Goal: Use online tool/utility: Utilize a website feature to perform a specific function

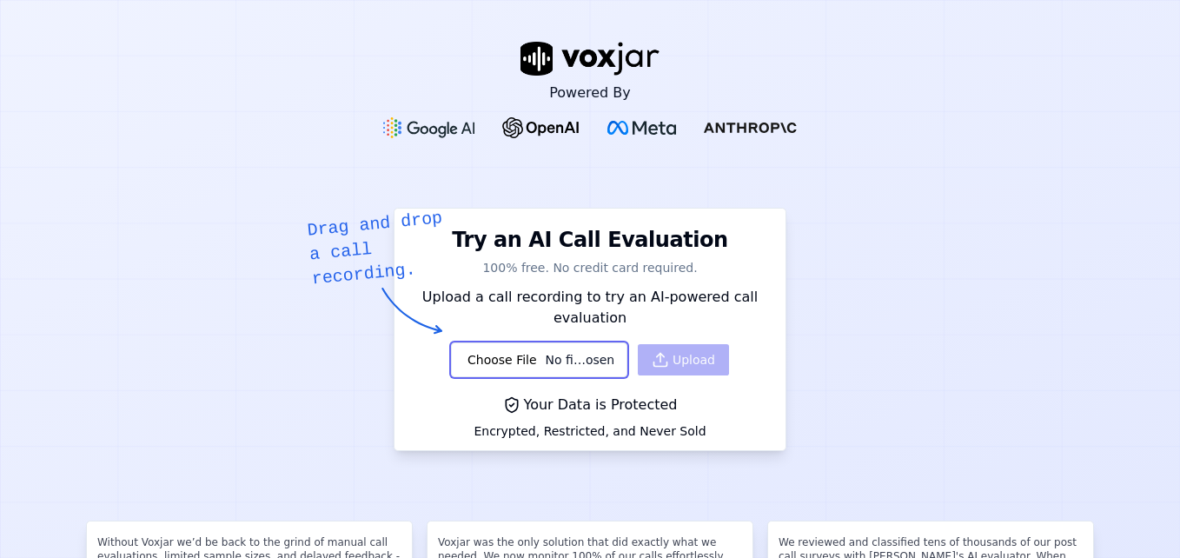
type input "C:\fakepath\730361.WAV"
click at [672, 353] on button "Upload" at bounding box center [683, 359] width 91 height 31
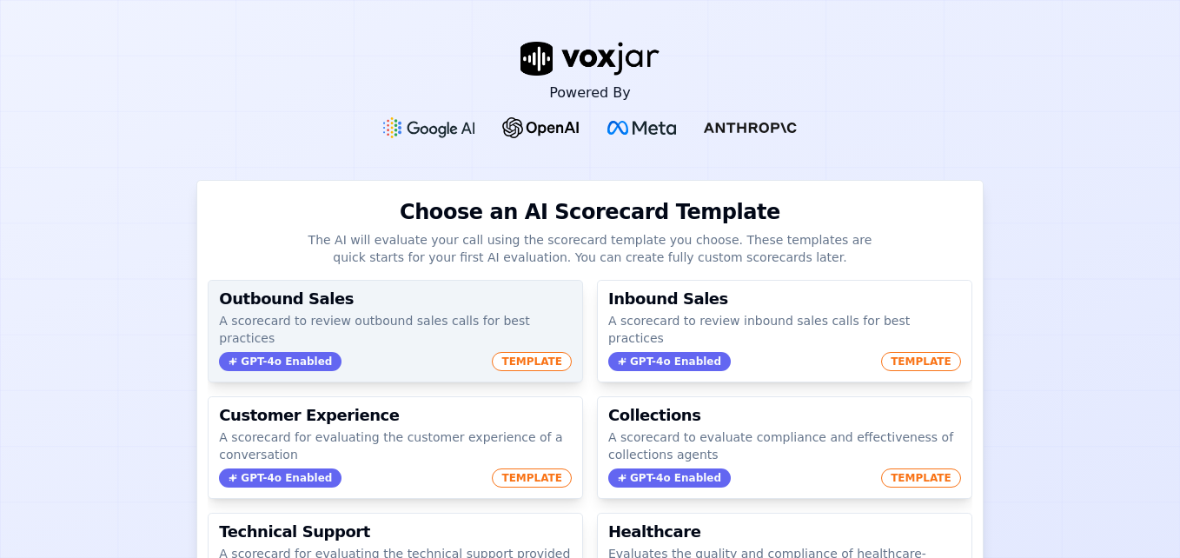
click at [348, 352] on div "GPT-4o Enabled TEMPLATE" at bounding box center [395, 361] width 353 height 19
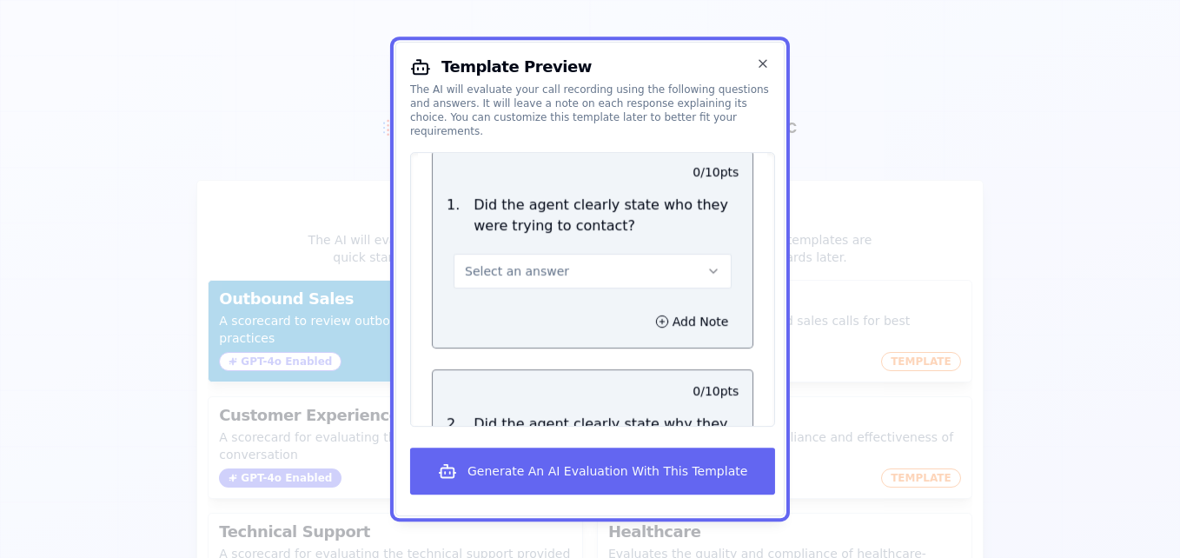
scroll to position [109, 0]
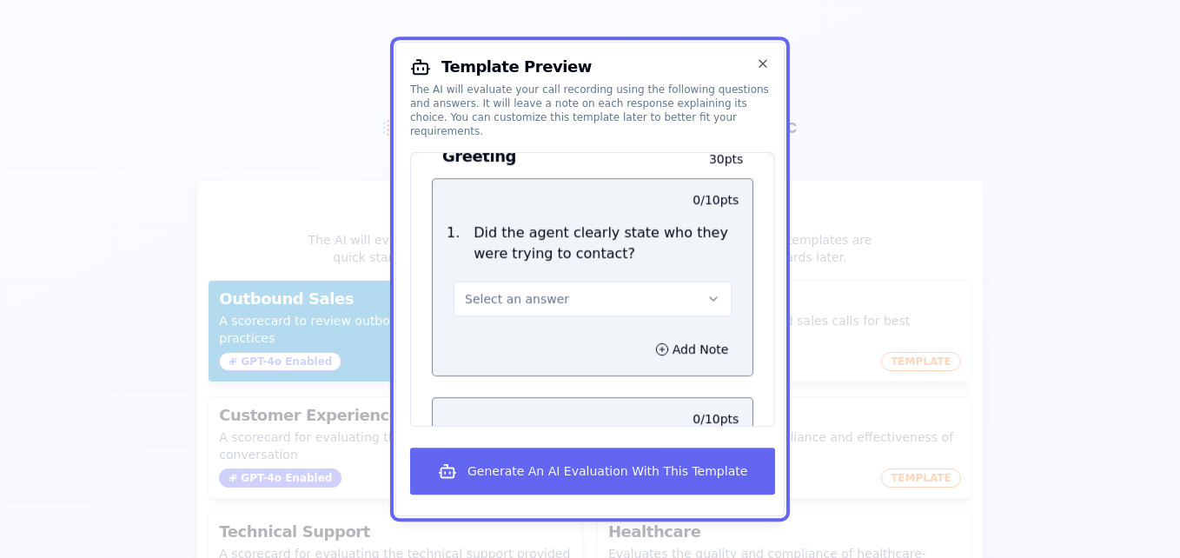
click at [645, 282] on button "Select an answer" at bounding box center [593, 299] width 278 height 35
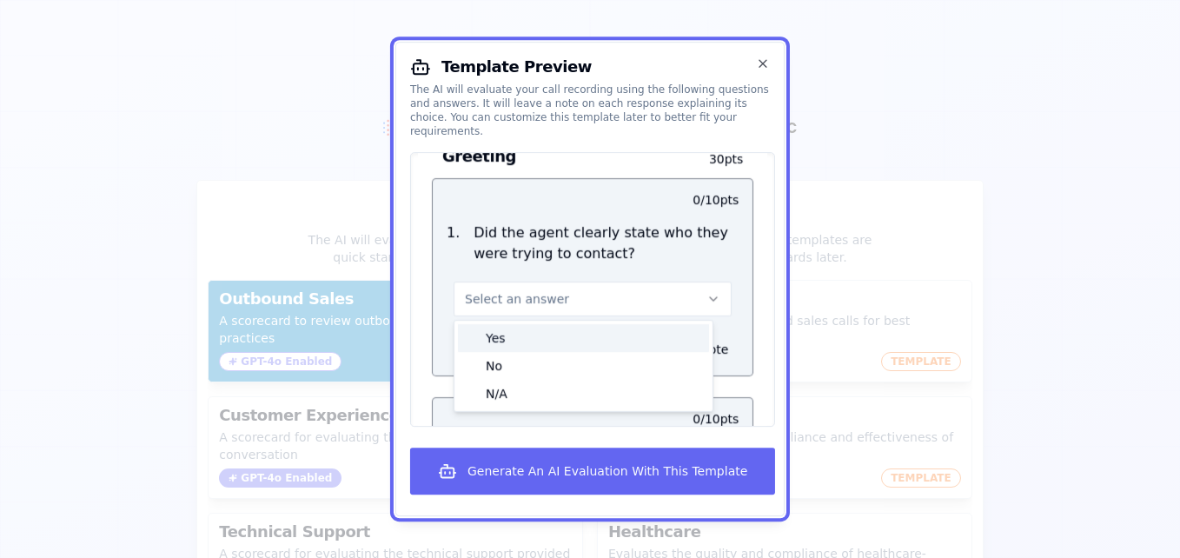
click at [575, 333] on div "Yes" at bounding box center [583, 338] width 251 height 28
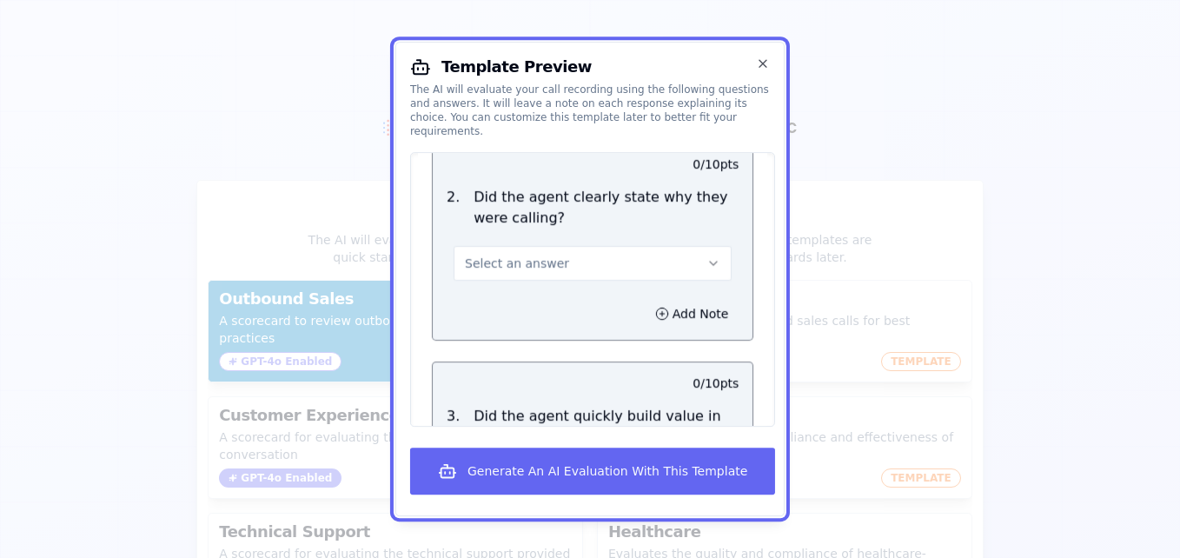
scroll to position [345, 0]
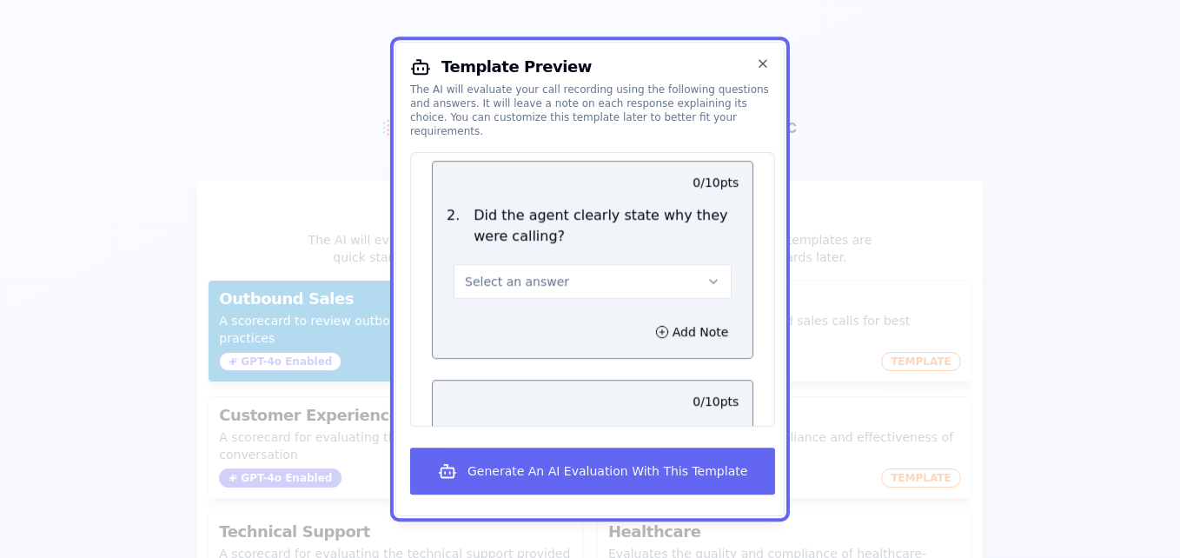
click at [612, 264] on button "Select an answer" at bounding box center [593, 281] width 278 height 35
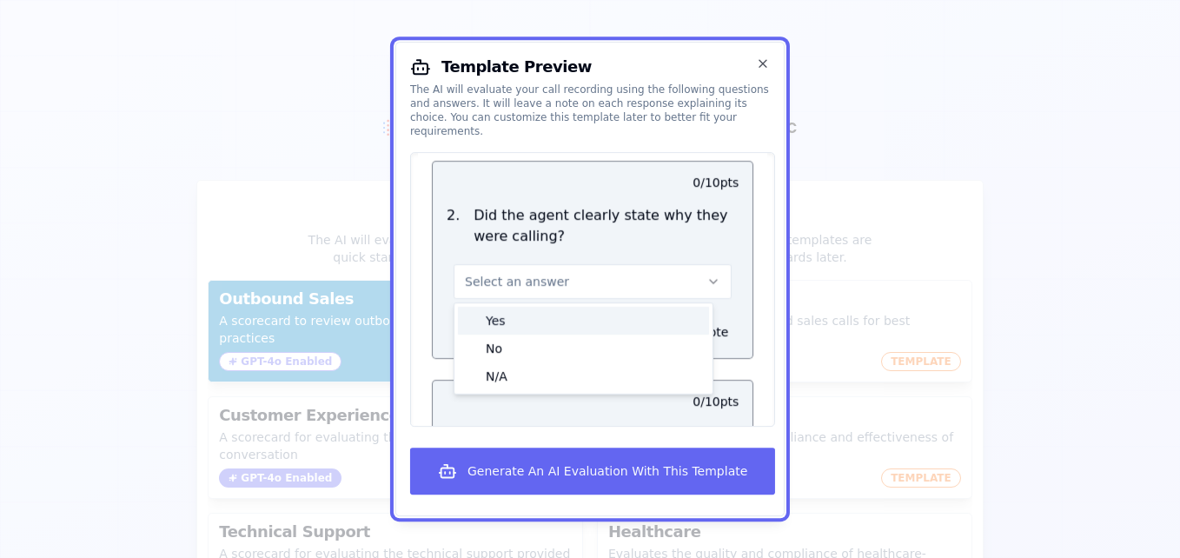
click at [543, 307] on div "Yes" at bounding box center [583, 321] width 251 height 28
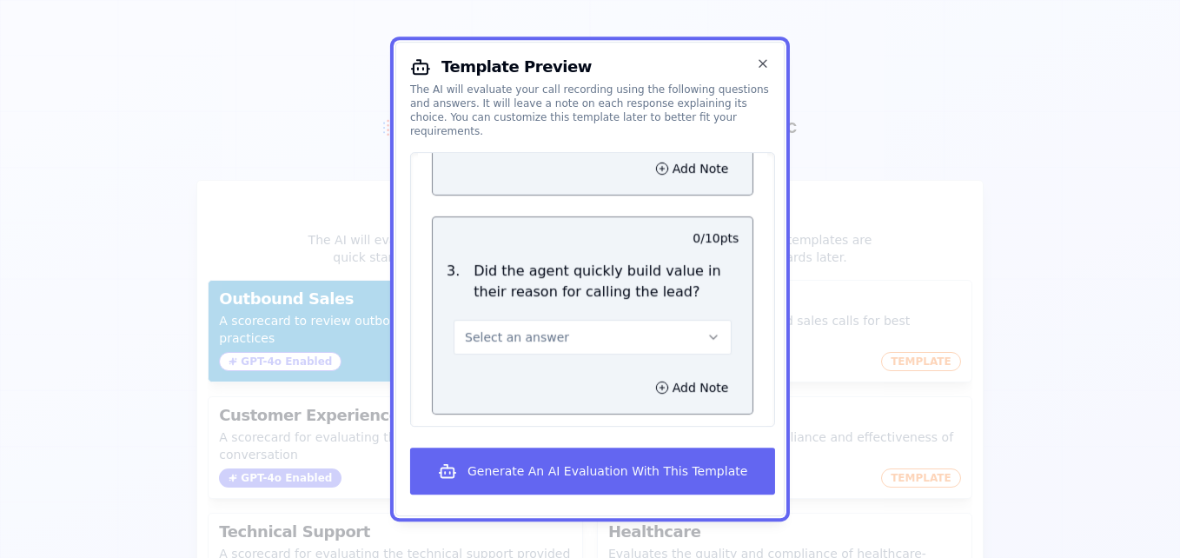
scroll to position [527, 0]
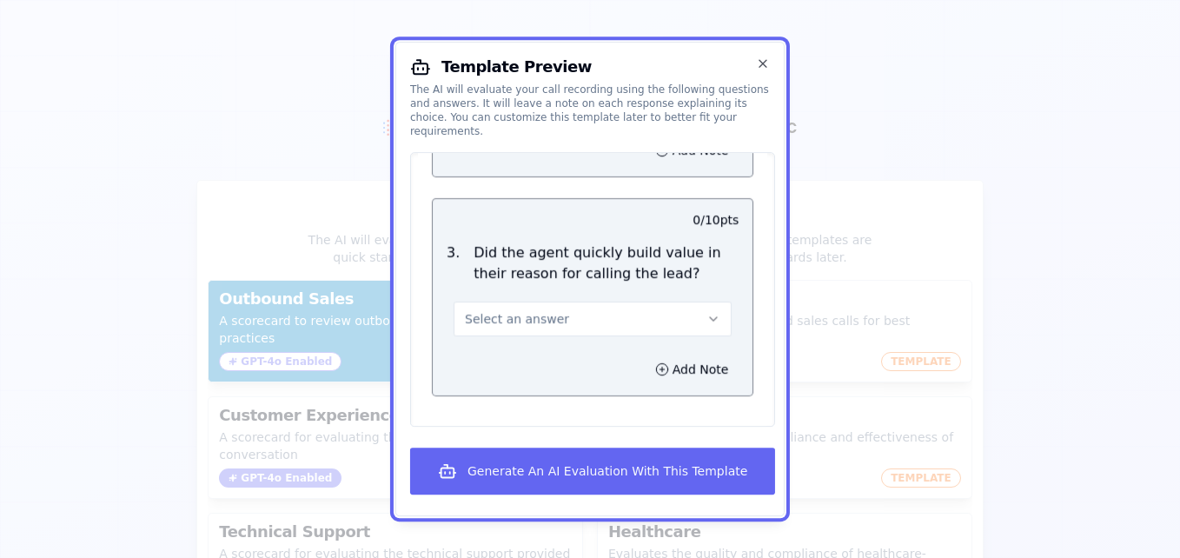
click at [603, 302] on button "Select an answer" at bounding box center [593, 319] width 278 height 35
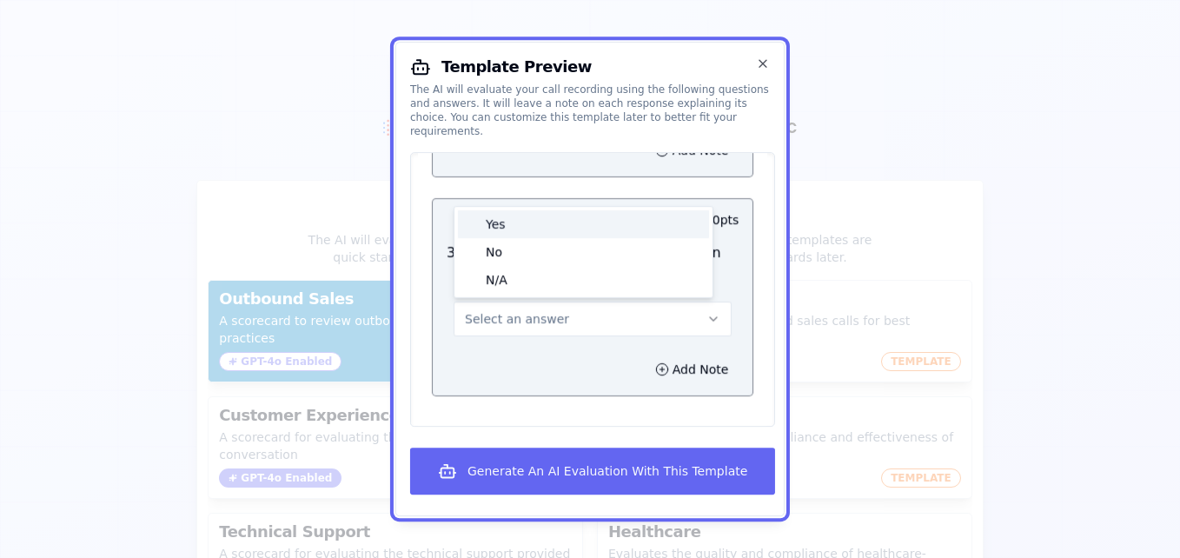
click at [538, 210] on div "Yes" at bounding box center [583, 224] width 251 height 28
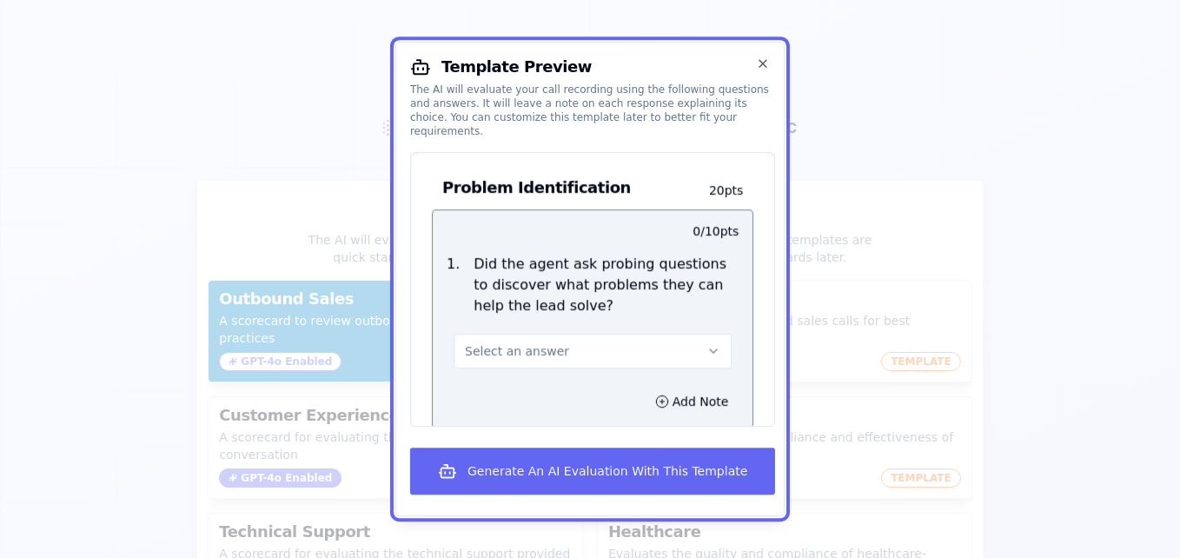
scroll to position [845, 0]
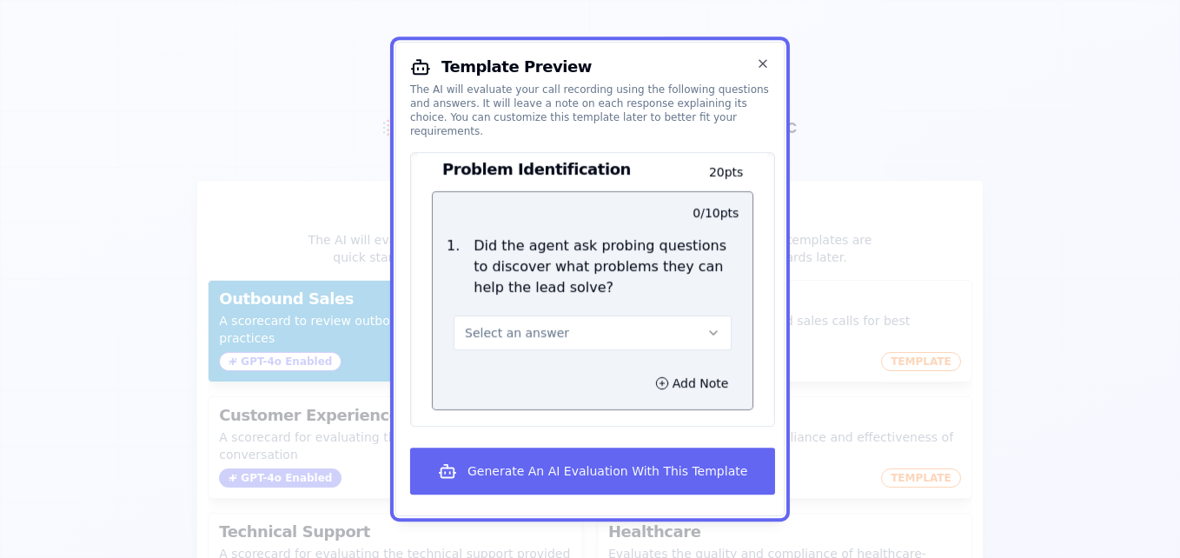
click at [625, 317] on button "Select an answer" at bounding box center [593, 333] width 278 height 35
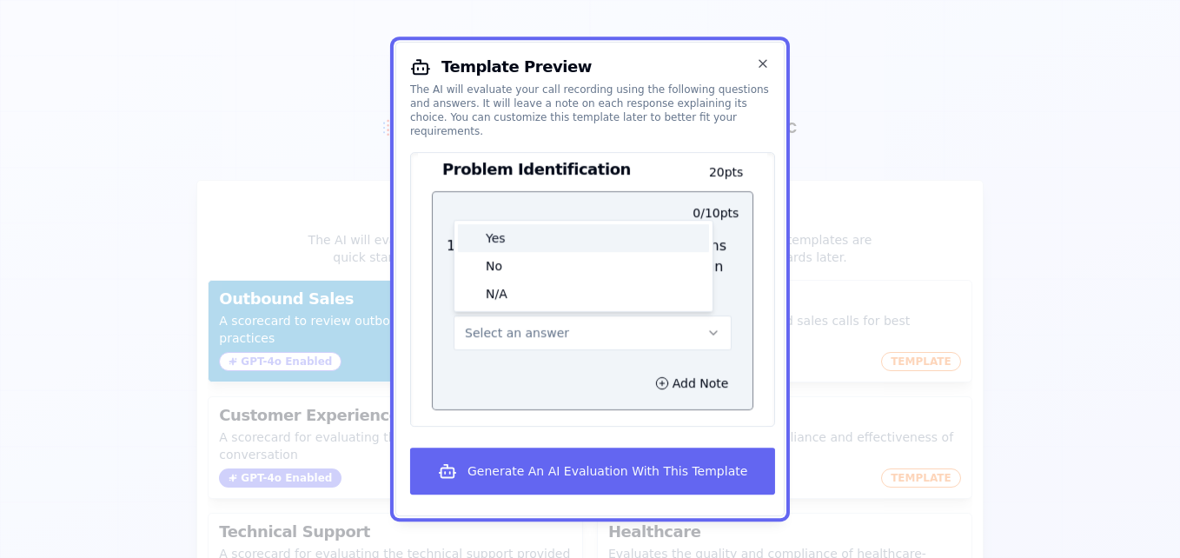
click at [530, 224] on div "Yes" at bounding box center [583, 238] width 251 height 28
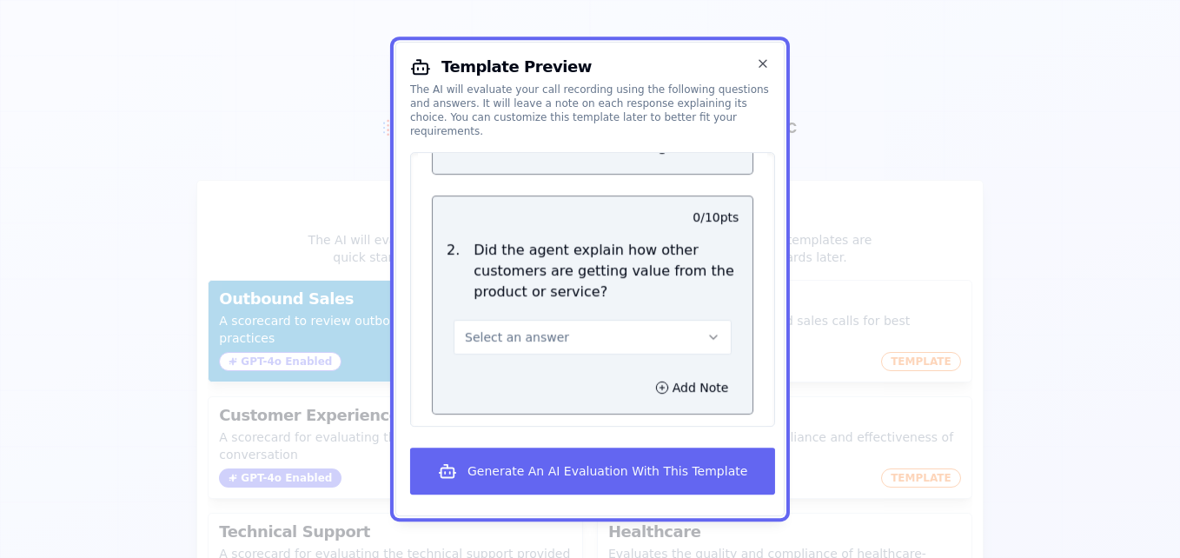
scroll to position [1135, 0]
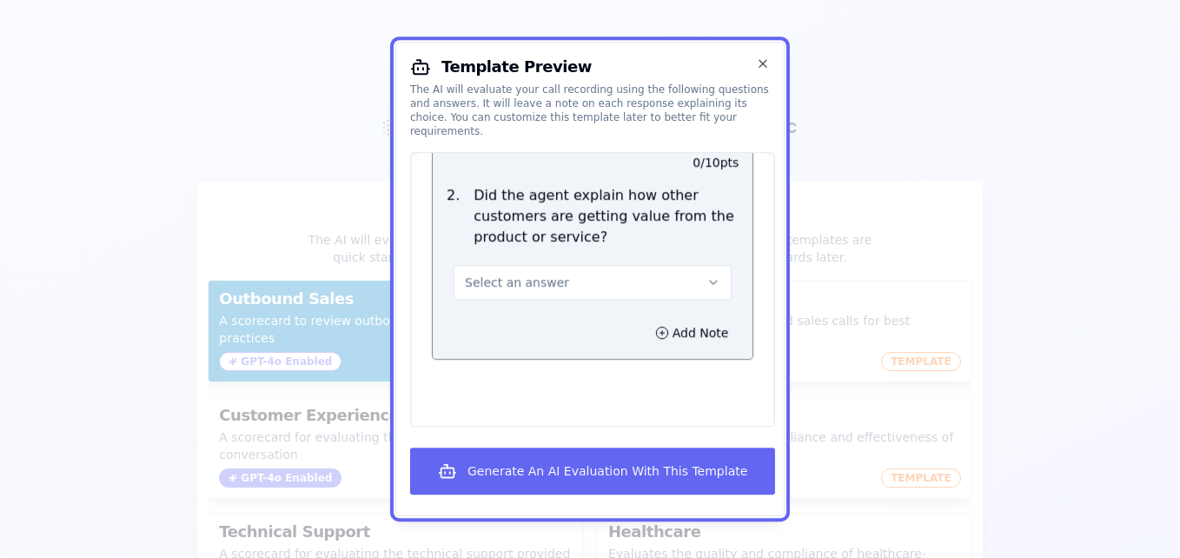
click at [664, 265] on button "Select an answer" at bounding box center [593, 282] width 278 height 35
click at [539, 308] on div "Yes" at bounding box center [583, 322] width 251 height 28
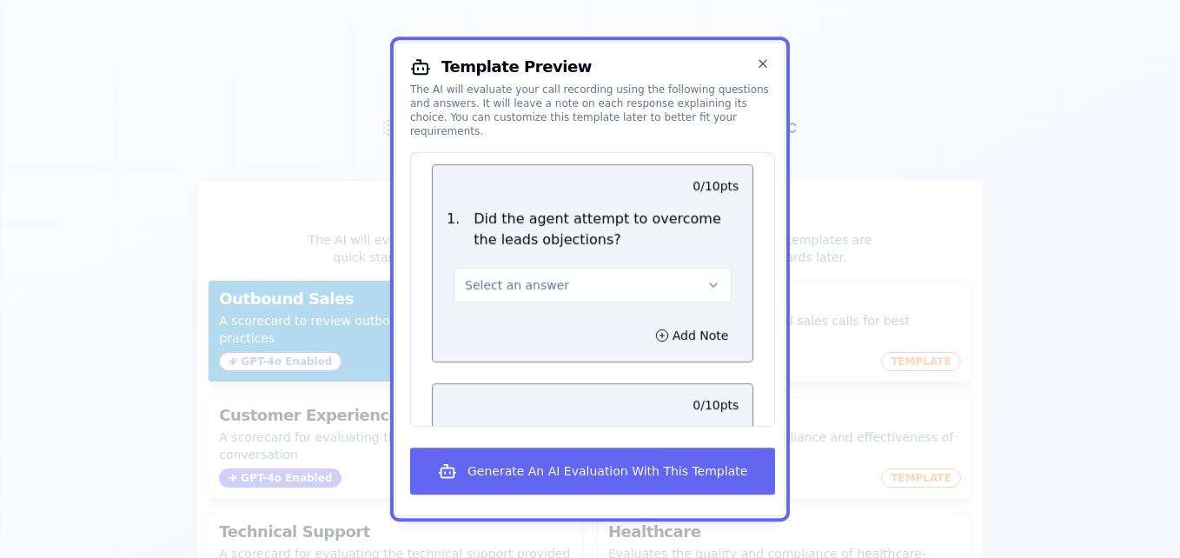
scroll to position [1472, 0]
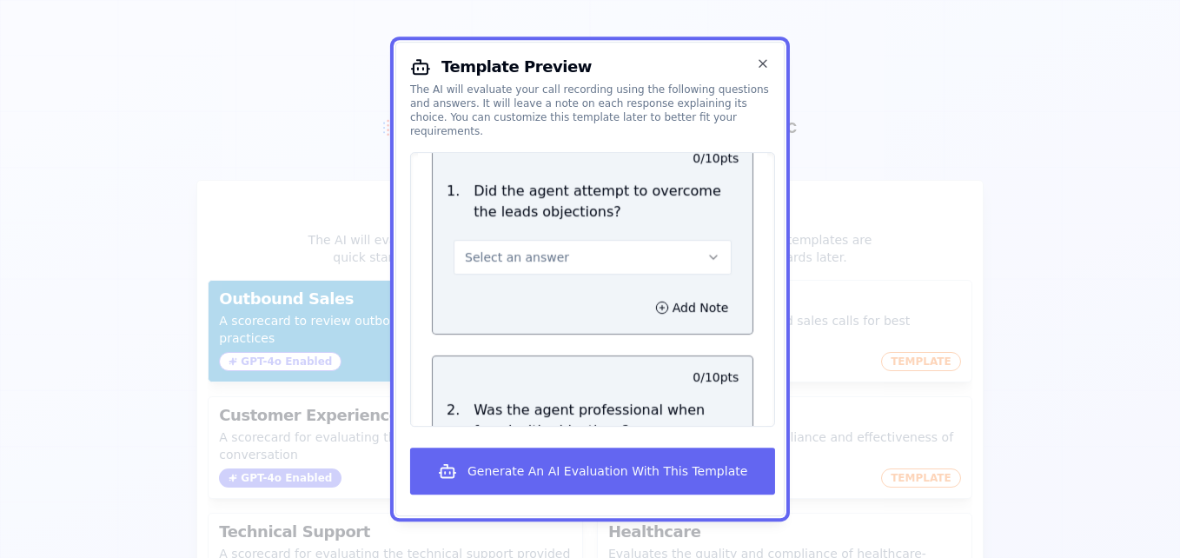
click at [669, 245] on button "Select an answer" at bounding box center [593, 257] width 278 height 35
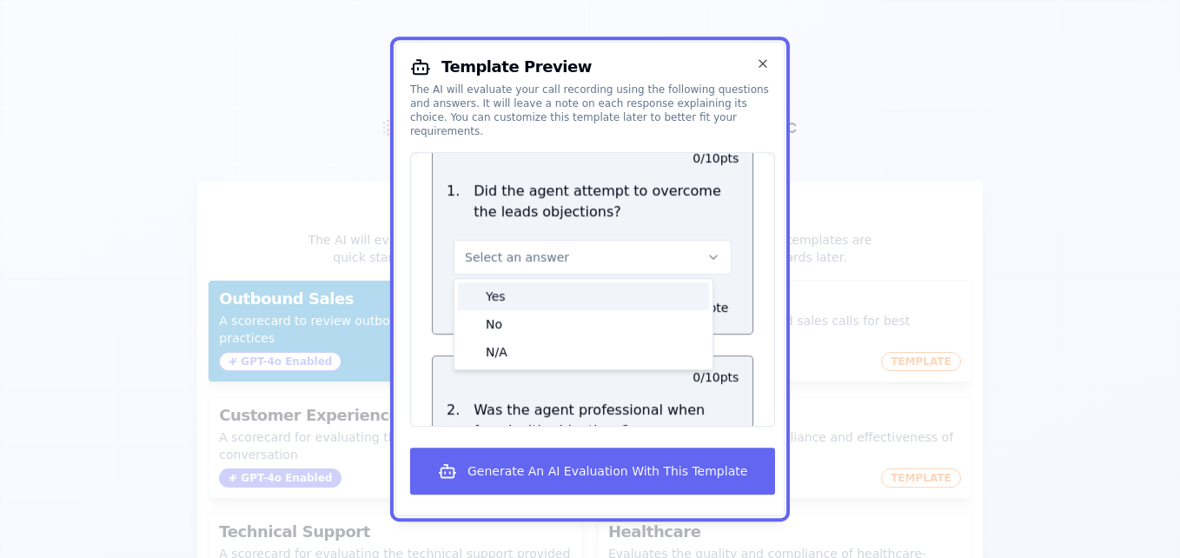
click at [601, 285] on div "Yes" at bounding box center [583, 296] width 251 height 28
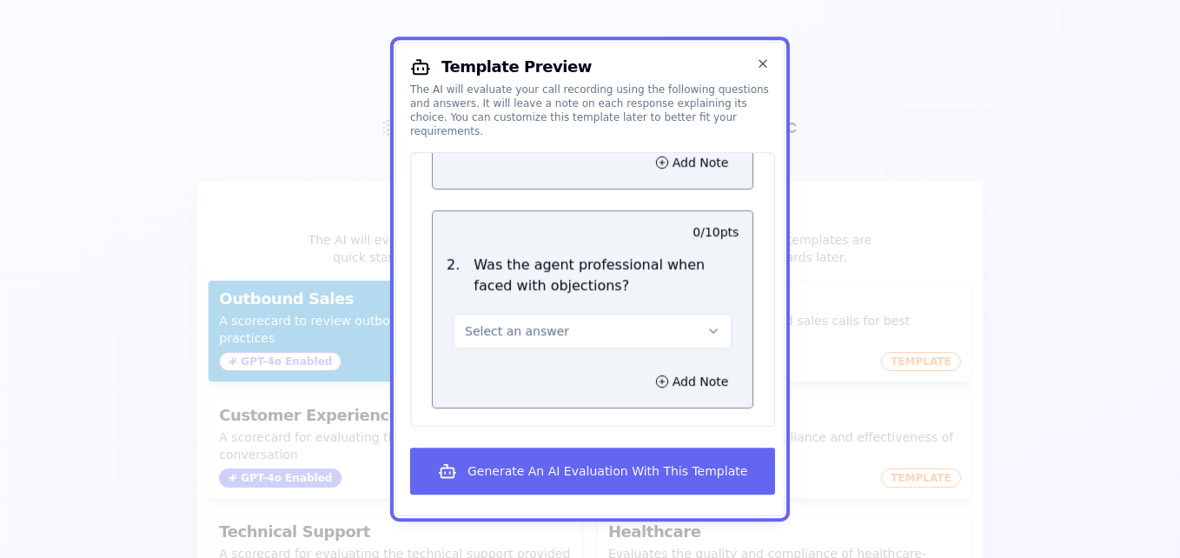
scroll to position [1625, 0]
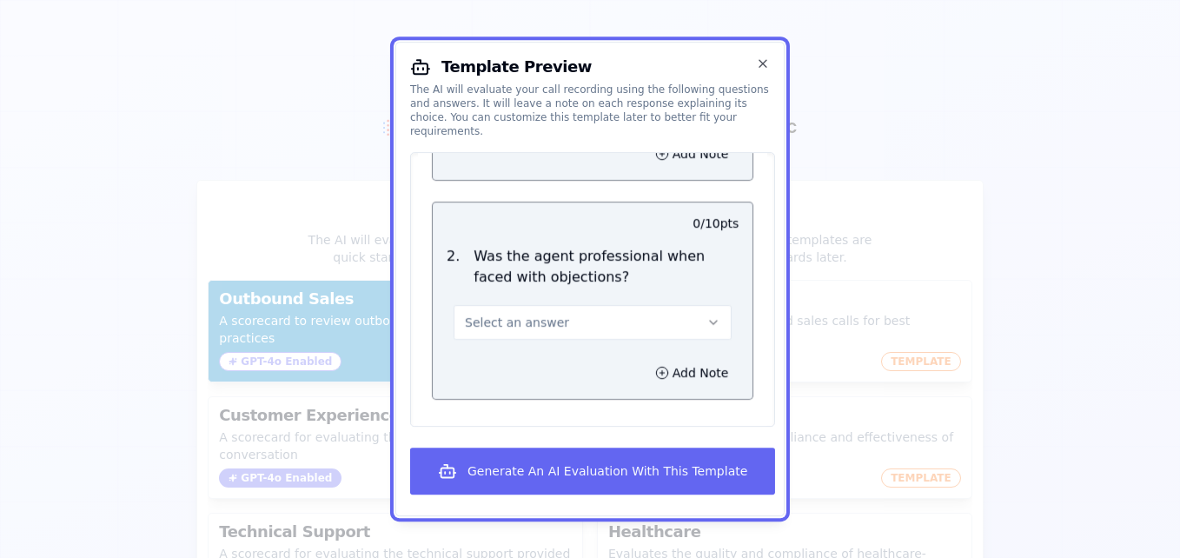
click at [675, 305] on button "Select an answer" at bounding box center [593, 322] width 278 height 35
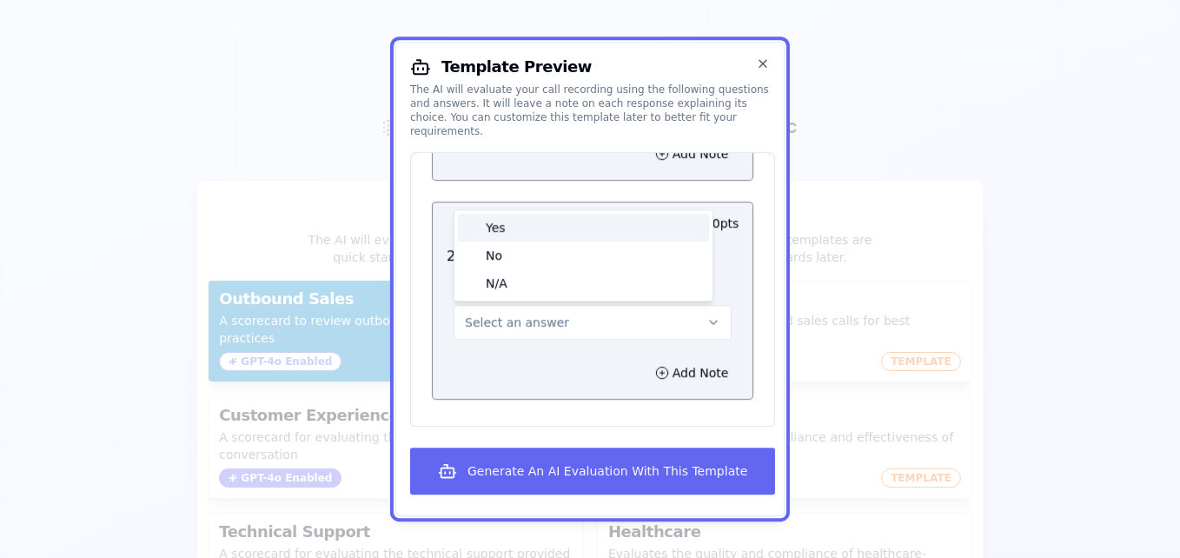
click at [528, 216] on div "Yes" at bounding box center [583, 228] width 251 height 28
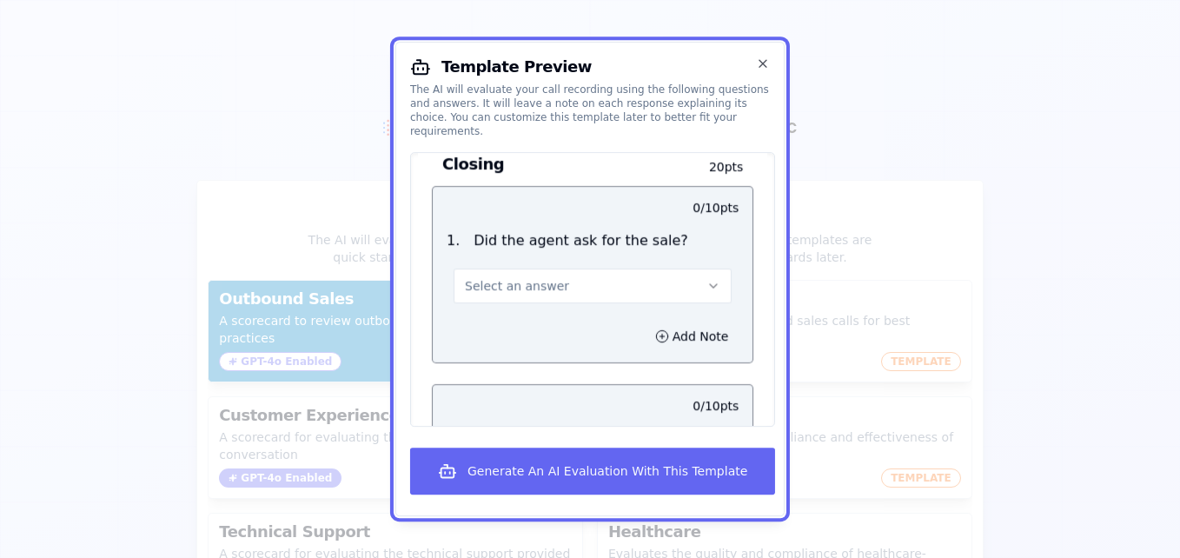
scroll to position [1962, 0]
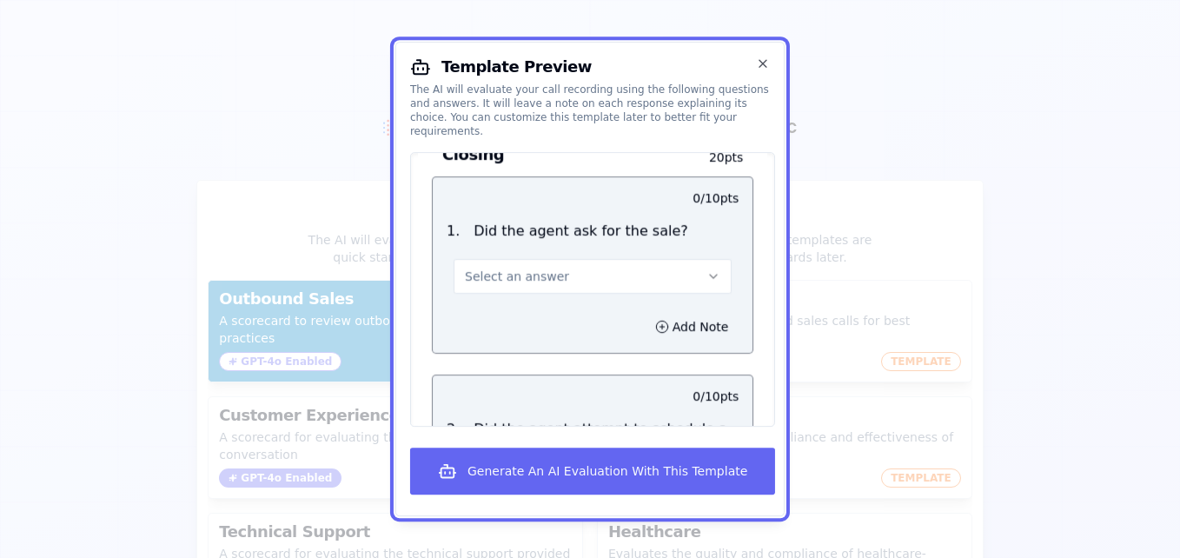
click at [598, 259] on button "Select an answer" at bounding box center [593, 276] width 278 height 35
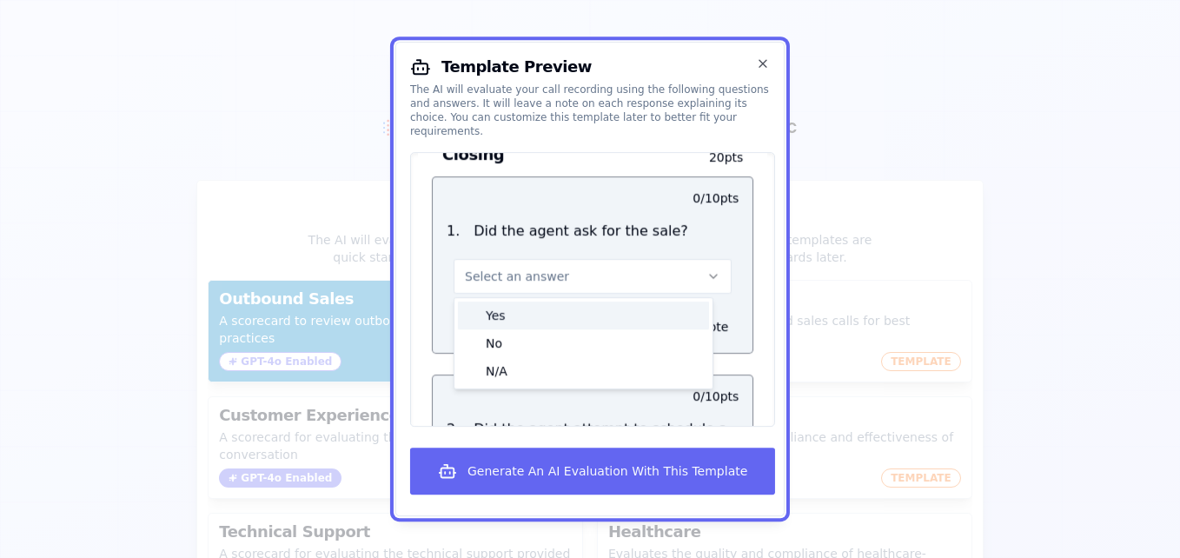
click at [535, 304] on div "Yes" at bounding box center [583, 316] width 251 height 28
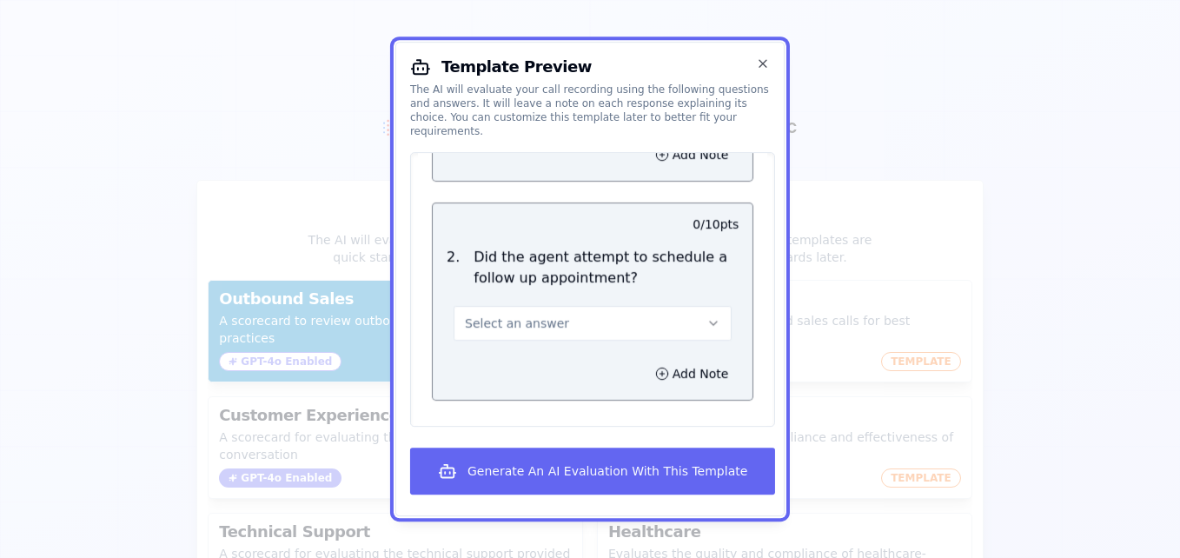
scroll to position [2170, 0]
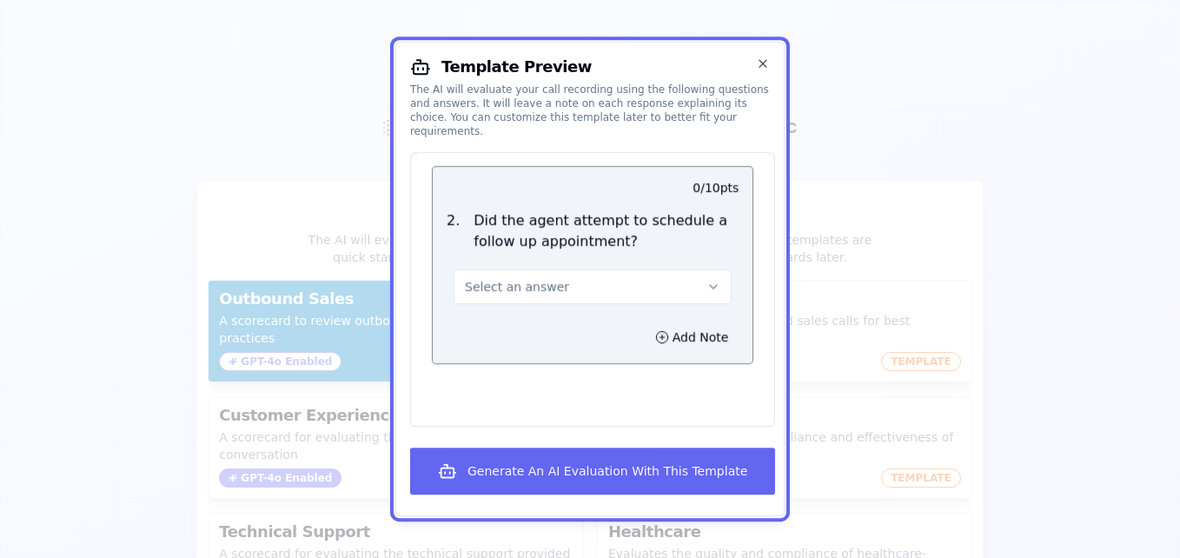
click at [658, 273] on button "Select an answer" at bounding box center [593, 286] width 278 height 35
click at [573, 312] on div "Yes" at bounding box center [583, 326] width 251 height 28
drag, startPoint x: 769, startPoint y: 382, endPoint x: 768, endPoint y: 402, distance: 19.1
click at [768, 402] on div "Outbound Sales Scorecard A scorecard to review outbound sales calls for best pr…" at bounding box center [592, 289] width 365 height 275
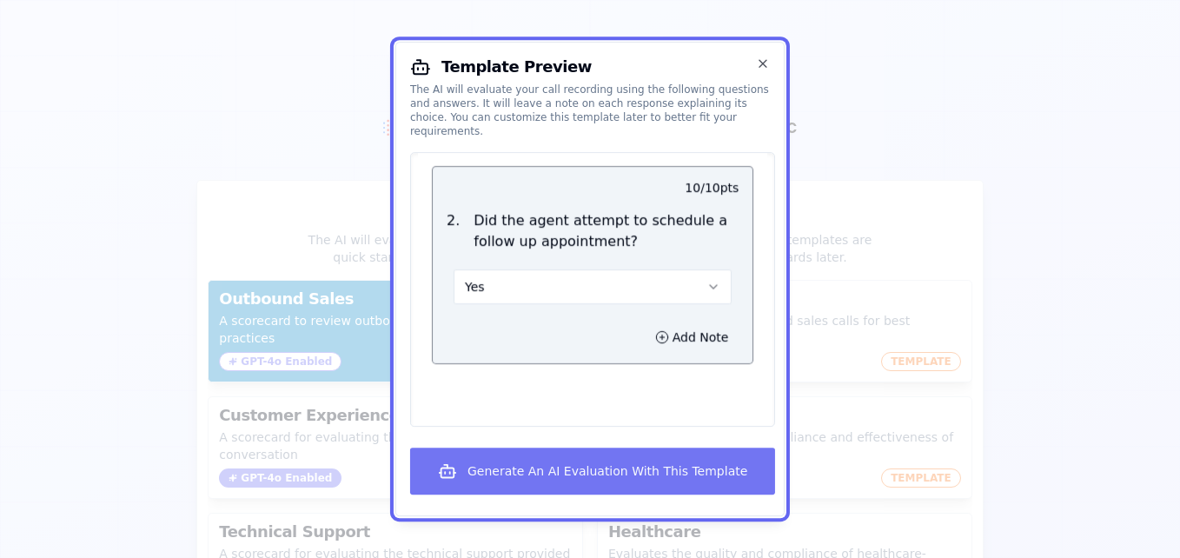
click at [659, 471] on button "Generate An AI Evaluation With This Template" at bounding box center [592, 471] width 365 height 47
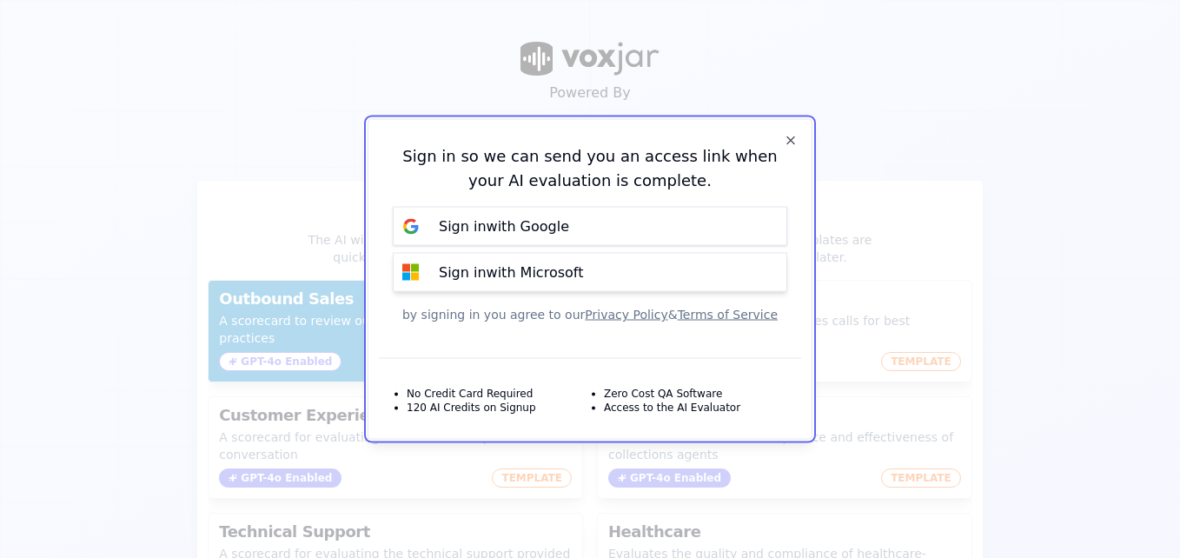
click at [506, 258] on button "Sign in with Microsoft" at bounding box center [590, 272] width 395 height 39
click at [562, 274] on p "Sign in with Microsoft" at bounding box center [511, 272] width 144 height 21
click at [578, 225] on button "Sign in with Google" at bounding box center [590, 226] width 395 height 39
click at [493, 220] on p "Sign in with Google" at bounding box center [504, 226] width 130 height 21
click at [526, 273] on p "Sign in with Microsoft" at bounding box center [511, 272] width 144 height 21
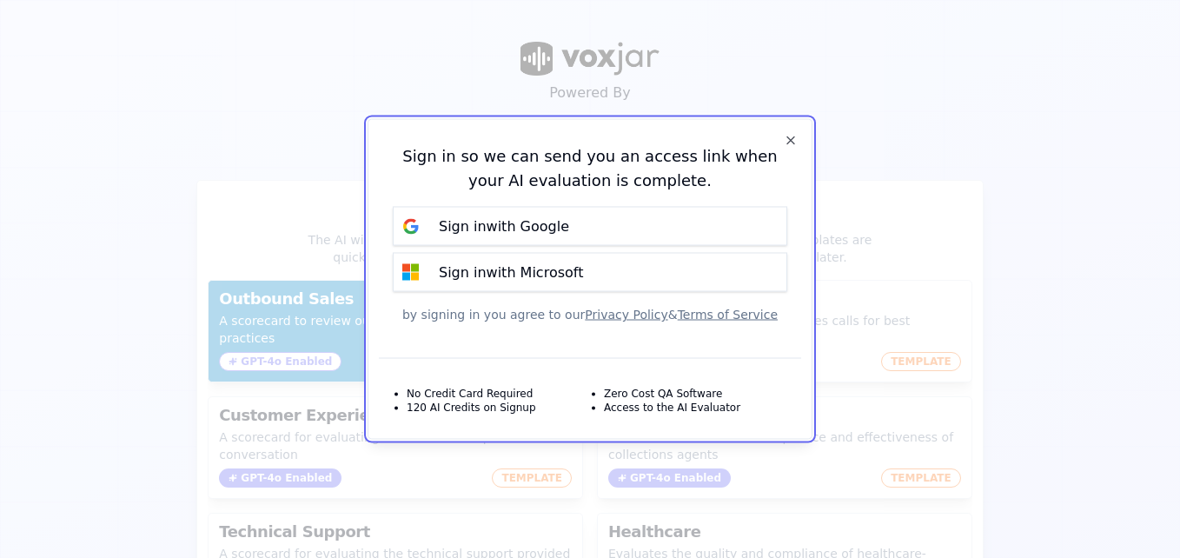
click at [526, 273] on p "Sign in with Microsoft" at bounding box center [511, 272] width 144 height 21
click at [527, 268] on p "Sign in with Microsoft" at bounding box center [511, 272] width 144 height 21
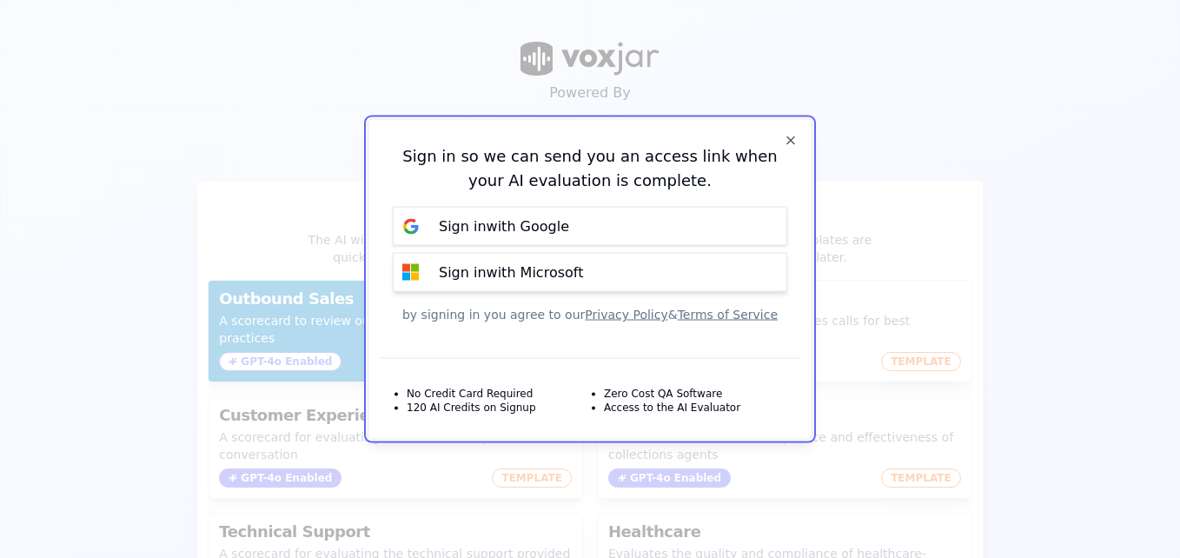
click at [526, 275] on p "Sign in with Microsoft" at bounding box center [511, 272] width 144 height 21
click at [585, 277] on button "Sign in with Microsoft" at bounding box center [590, 272] width 395 height 39
click at [623, 228] on button "Sign in with Google" at bounding box center [590, 226] width 395 height 39
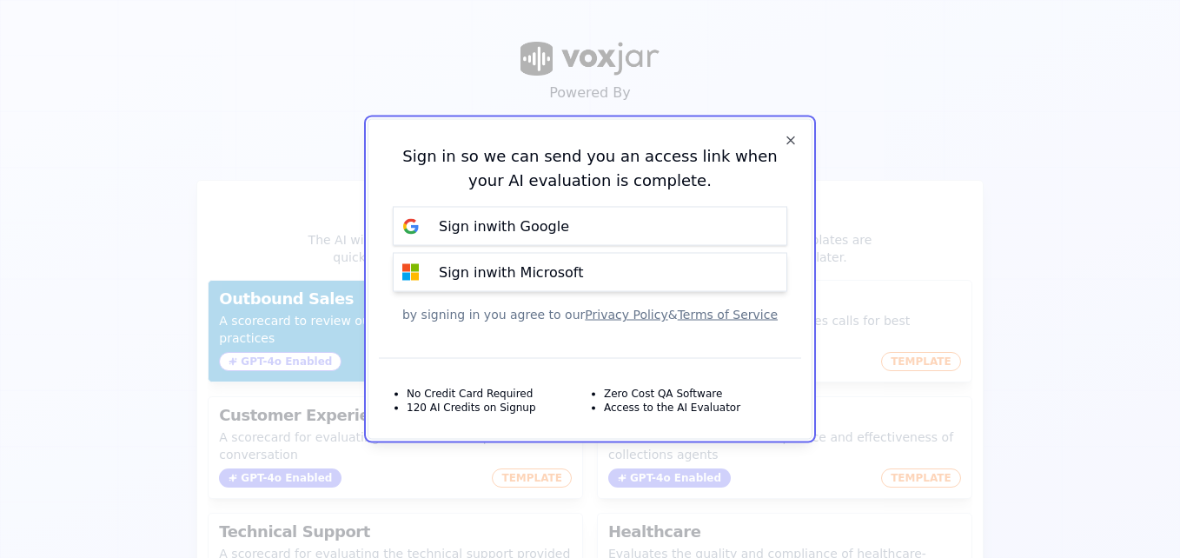
click at [600, 262] on button "Sign in with Microsoft" at bounding box center [590, 272] width 395 height 39
click at [792, 139] on icon "button" at bounding box center [791, 140] width 7 height 7
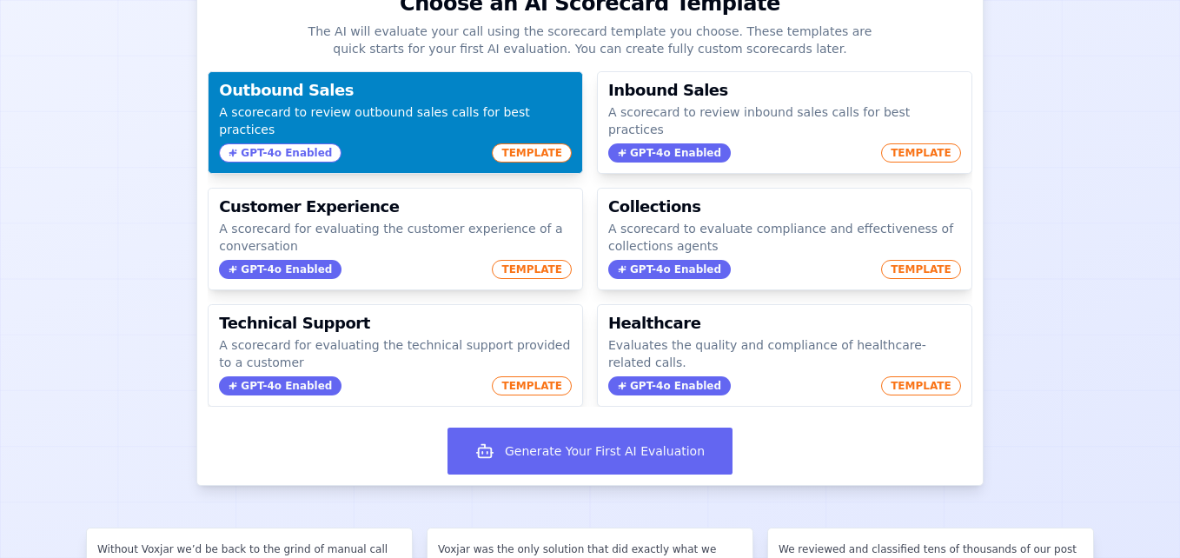
scroll to position [204, 0]
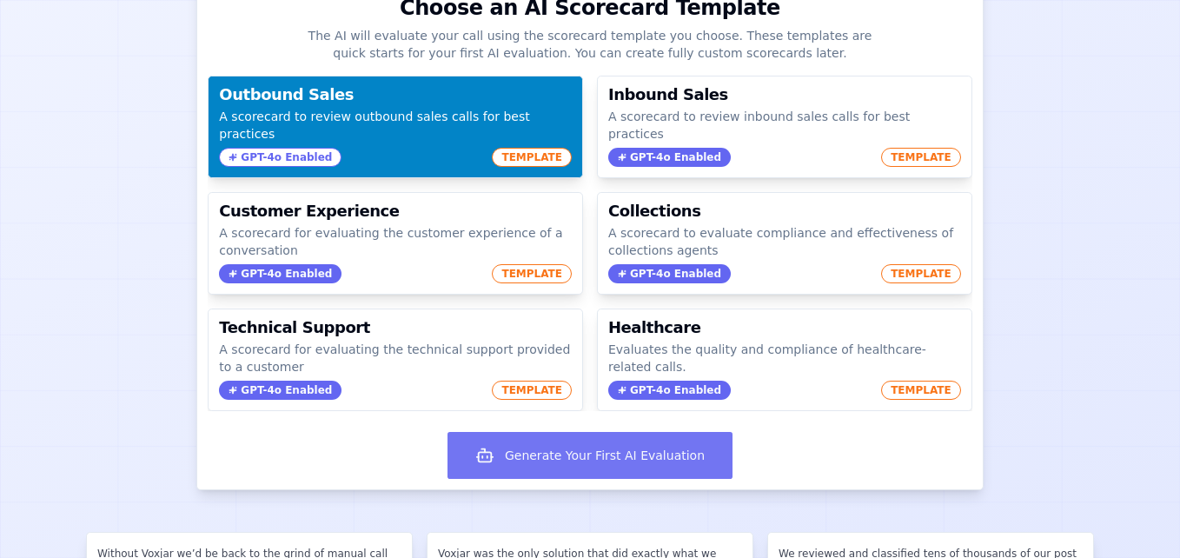
click at [632, 444] on button "Generate Your First AI Evaluation" at bounding box center [590, 455] width 285 height 47
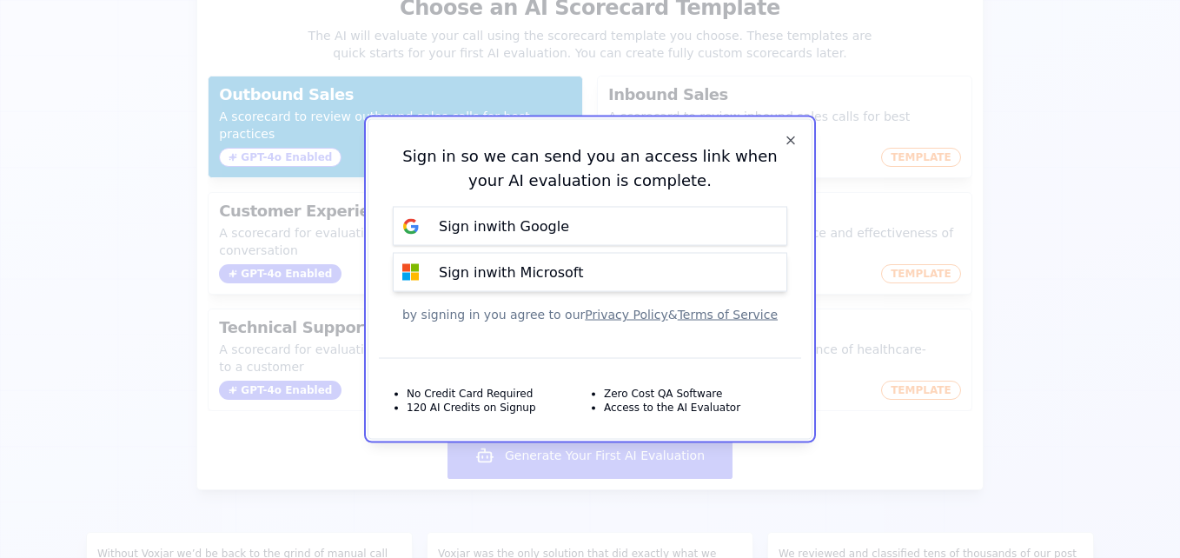
click at [571, 272] on p "Sign in with Microsoft" at bounding box center [511, 272] width 144 height 21
click at [794, 139] on icon "button" at bounding box center [791, 141] width 14 height 14
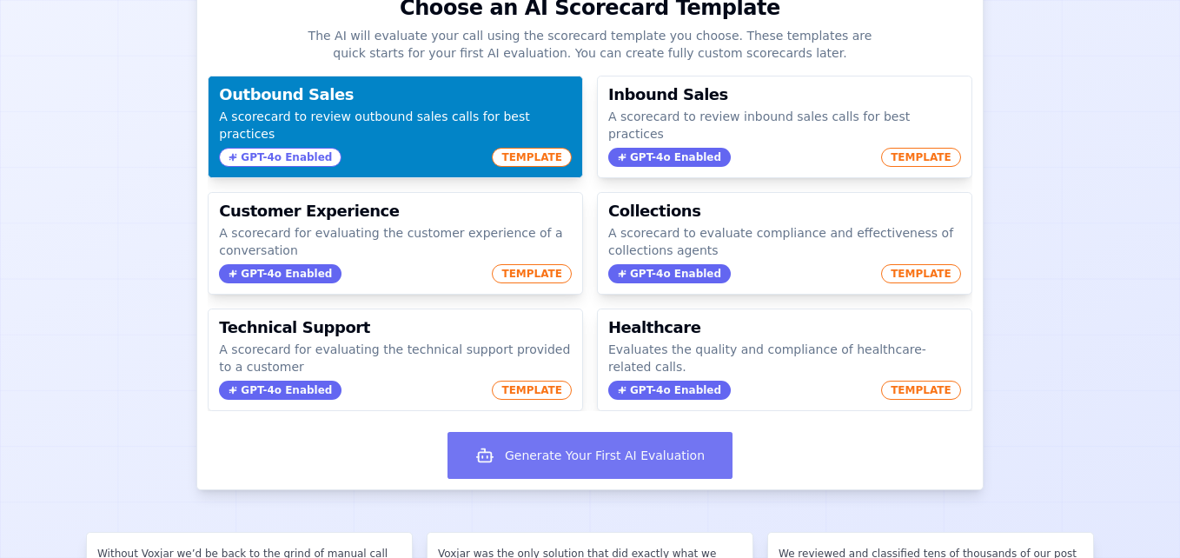
click at [607, 452] on button "Generate Your First AI Evaluation" at bounding box center [590, 455] width 285 height 47
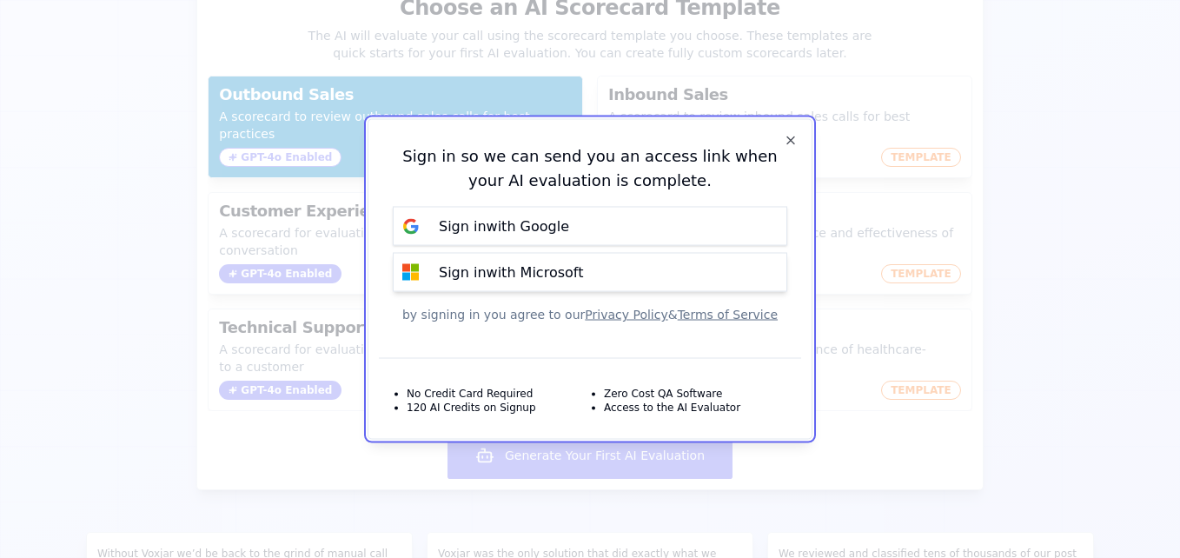
click at [505, 265] on p "Sign in with Microsoft" at bounding box center [511, 272] width 144 height 21
click at [511, 234] on p "Sign in with Google" at bounding box center [504, 226] width 130 height 21
click at [527, 267] on p "Sign in with Microsoft" at bounding box center [511, 272] width 144 height 21
click at [631, 269] on button "Sign in with Microsoft" at bounding box center [590, 272] width 395 height 39
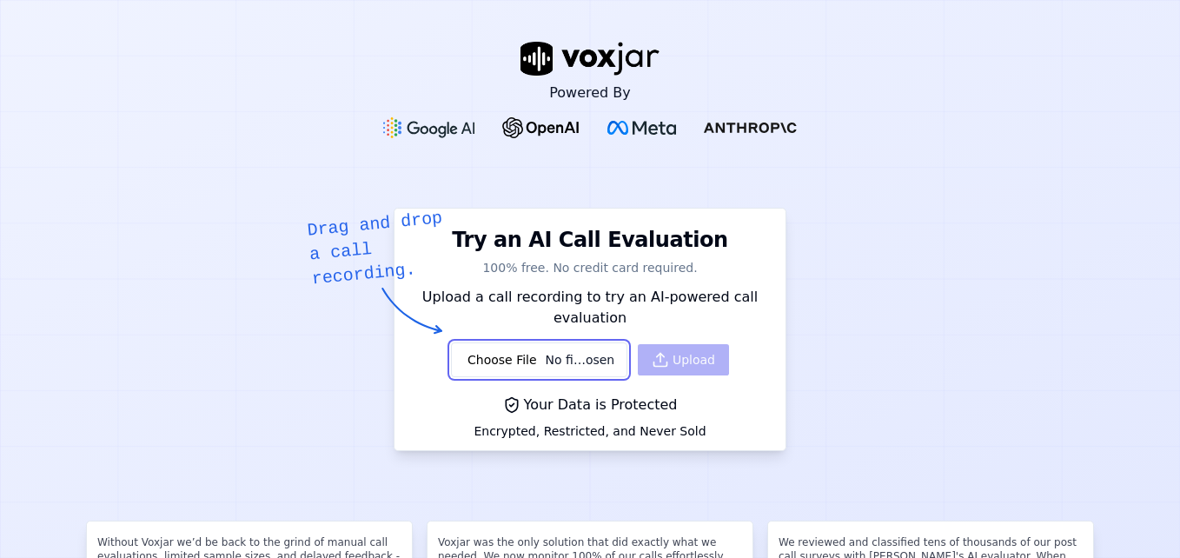
click at [543, 358] on input "file" at bounding box center [539, 359] width 176 height 35
type input "C:\fakepath\730361.WAV"
click at [652, 361] on icon "button" at bounding box center [660, 359] width 17 height 17
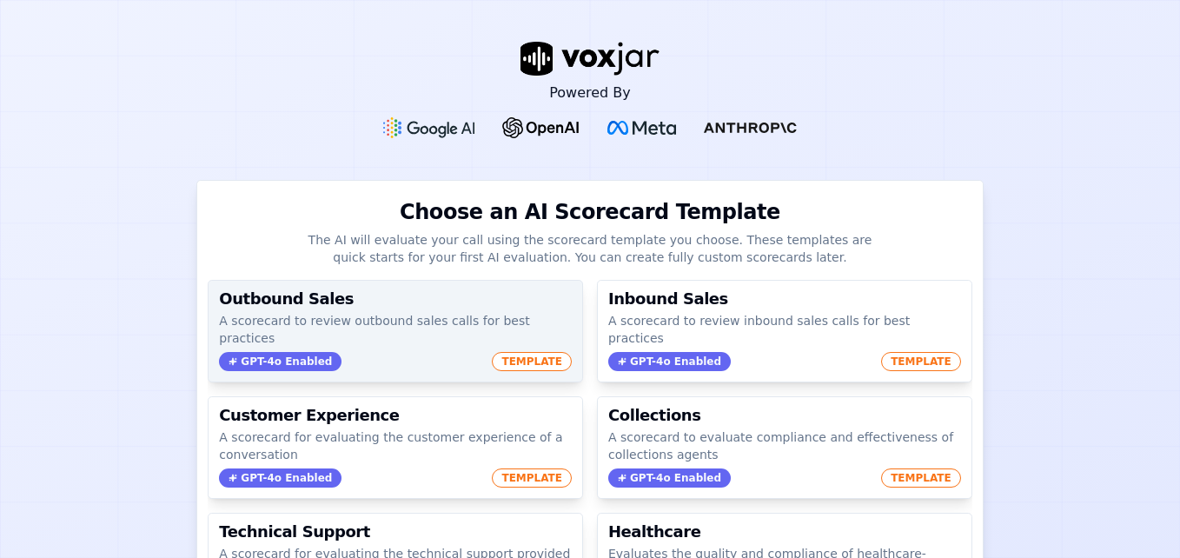
click at [425, 328] on p "A scorecard to review outbound sales calls for best practices" at bounding box center [395, 329] width 353 height 35
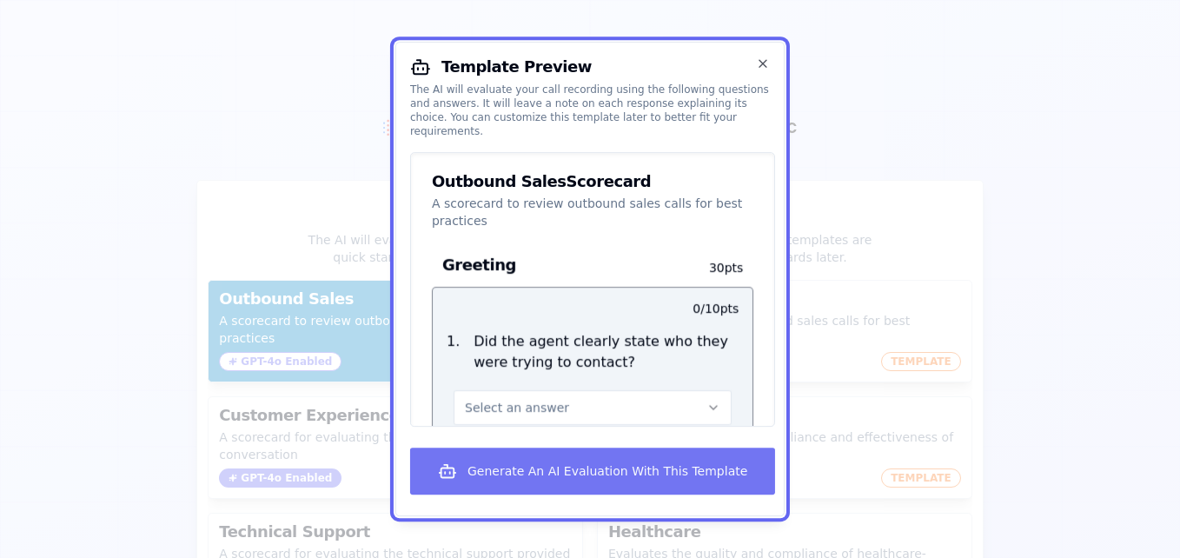
click at [695, 469] on button "Generate An AI Evaluation With This Template" at bounding box center [592, 471] width 365 height 47
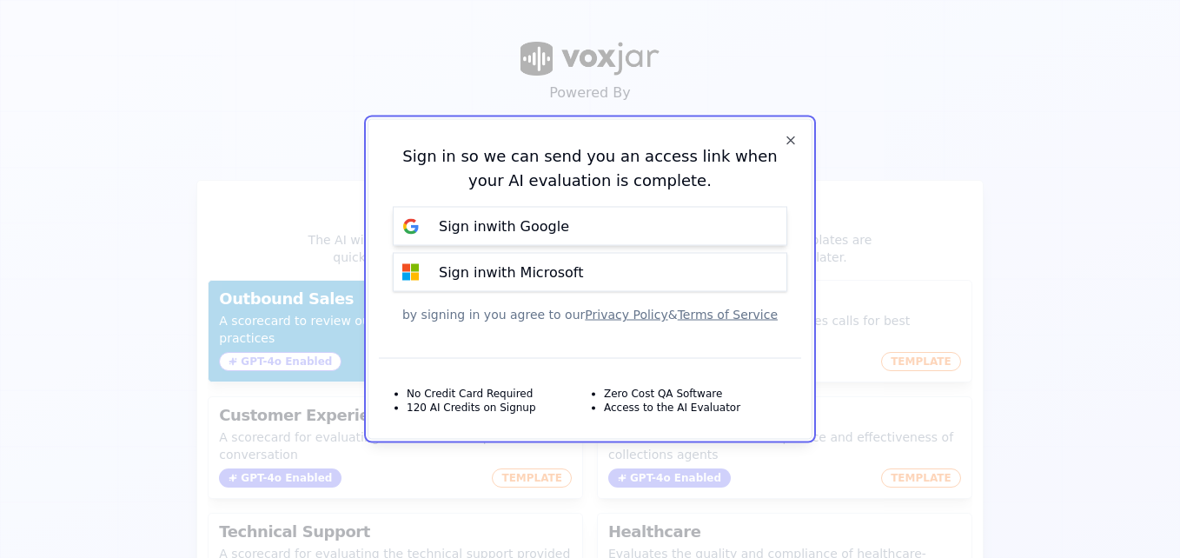
click at [539, 226] on p "Sign in with Google" at bounding box center [504, 226] width 130 height 21
click at [541, 261] on button "Sign in with Microsoft" at bounding box center [590, 272] width 395 height 39
click at [788, 145] on icon "button" at bounding box center [791, 141] width 14 height 14
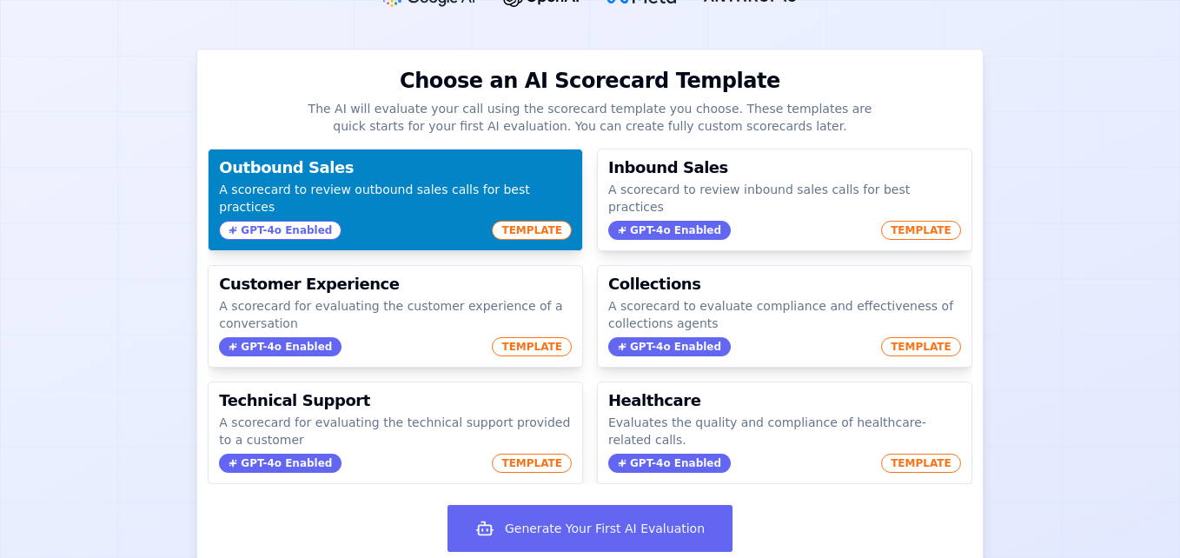
scroll to position [133, 0]
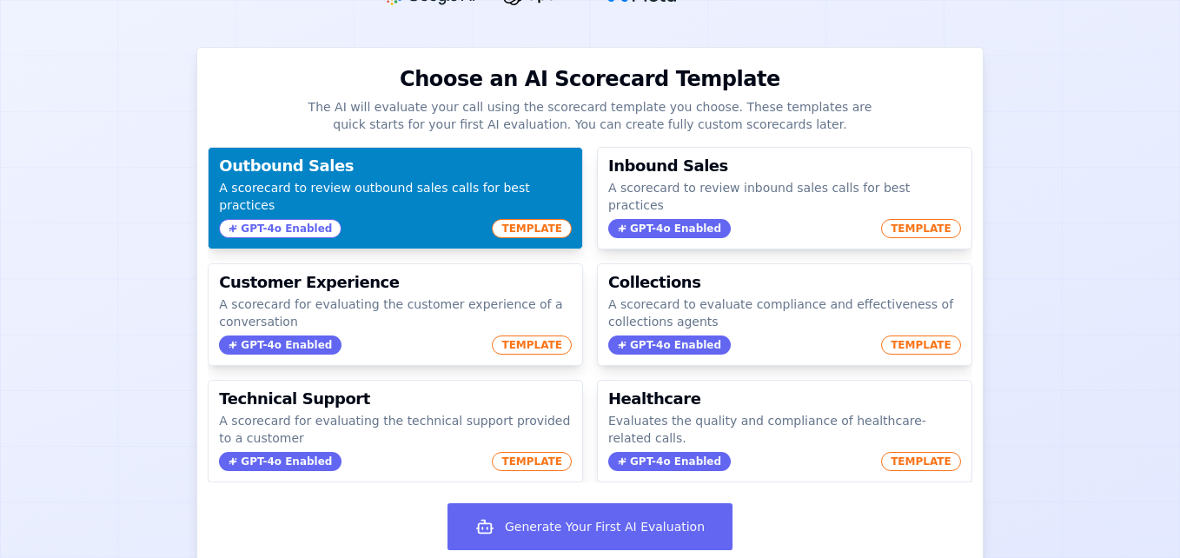
click at [408, 196] on p "A scorecard to review outbound sales calls for best practices" at bounding box center [395, 196] width 353 height 35
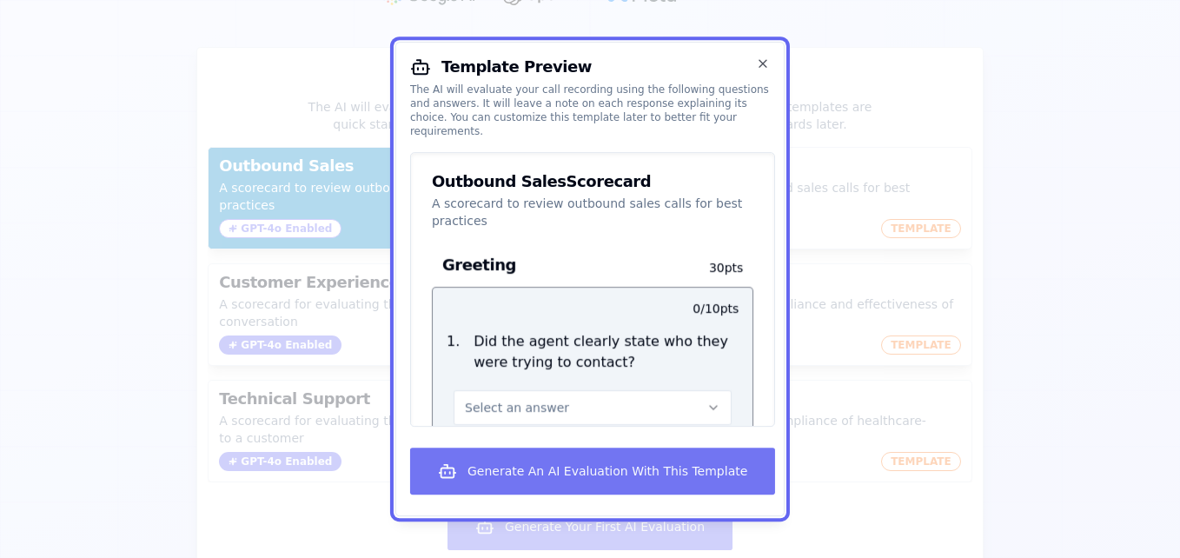
click at [619, 466] on button "Generate An AI Evaluation With This Template" at bounding box center [592, 471] width 365 height 47
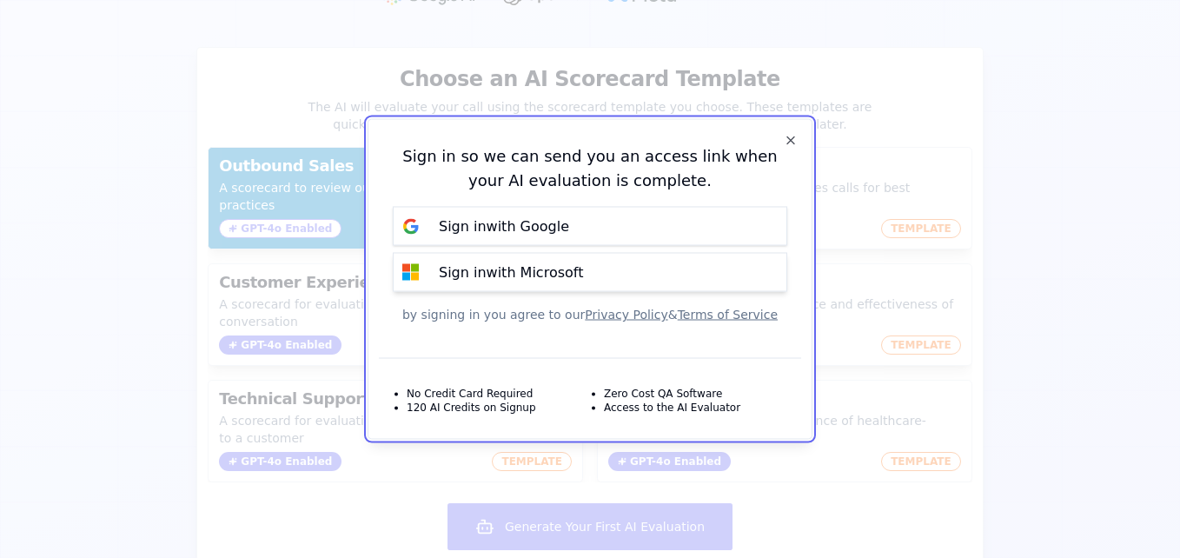
click at [506, 263] on p "Sign in with Microsoft" at bounding box center [511, 272] width 144 height 21
click at [578, 222] on button "Sign in with Google" at bounding box center [590, 226] width 395 height 39
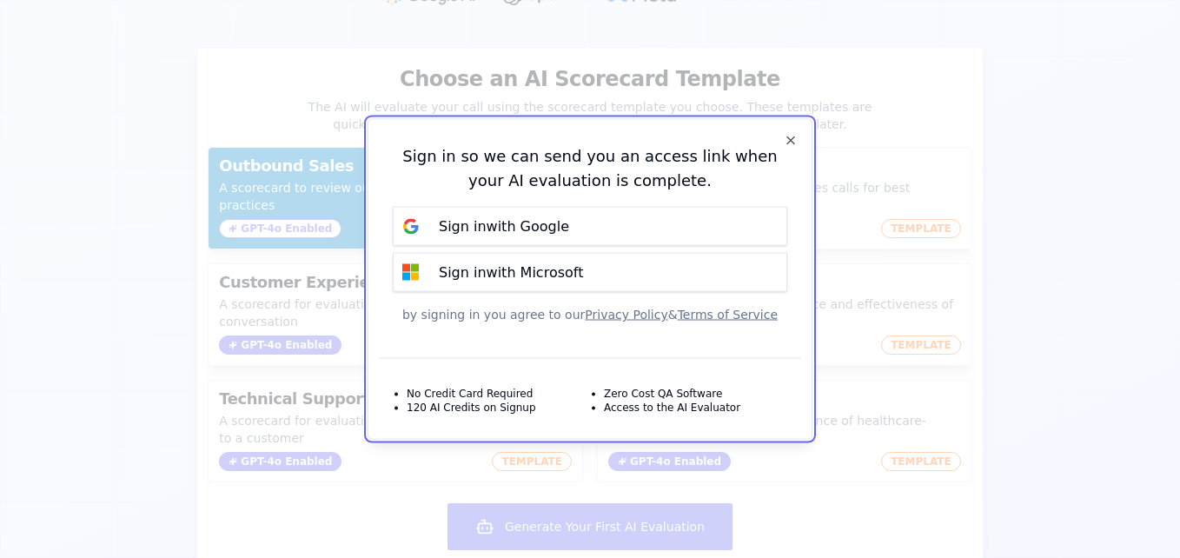
click at [578, 222] on button "Sign in with Google" at bounding box center [590, 226] width 395 height 39
click at [570, 227] on button "Sign in with Google" at bounding box center [590, 226] width 395 height 39
click at [791, 143] on icon "button" at bounding box center [791, 141] width 14 height 14
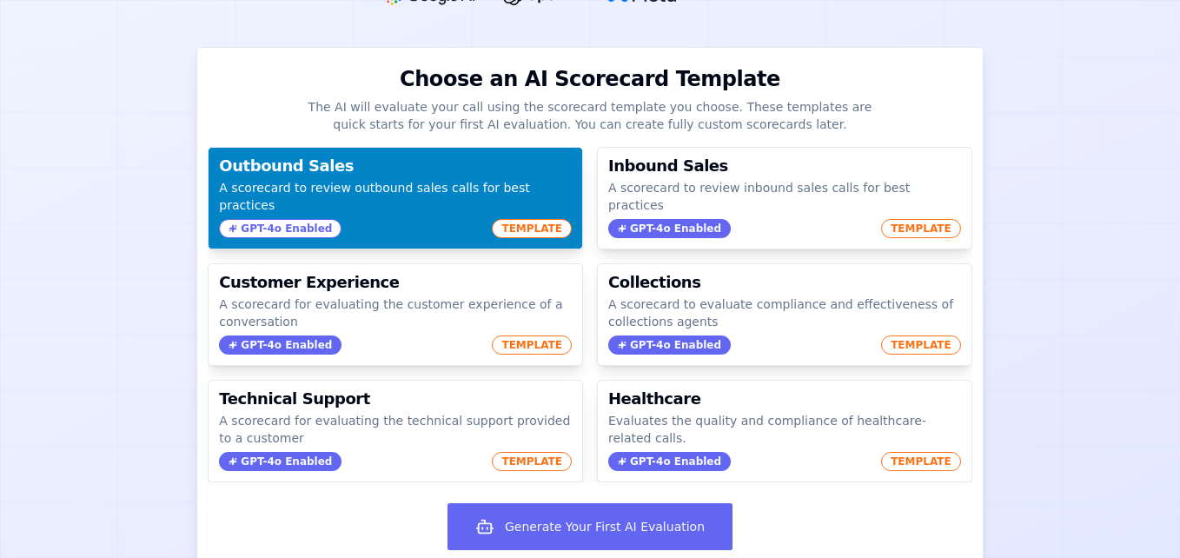
click at [282, 219] on span "GPT-4o Enabled" at bounding box center [280, 228] width 123 height 19
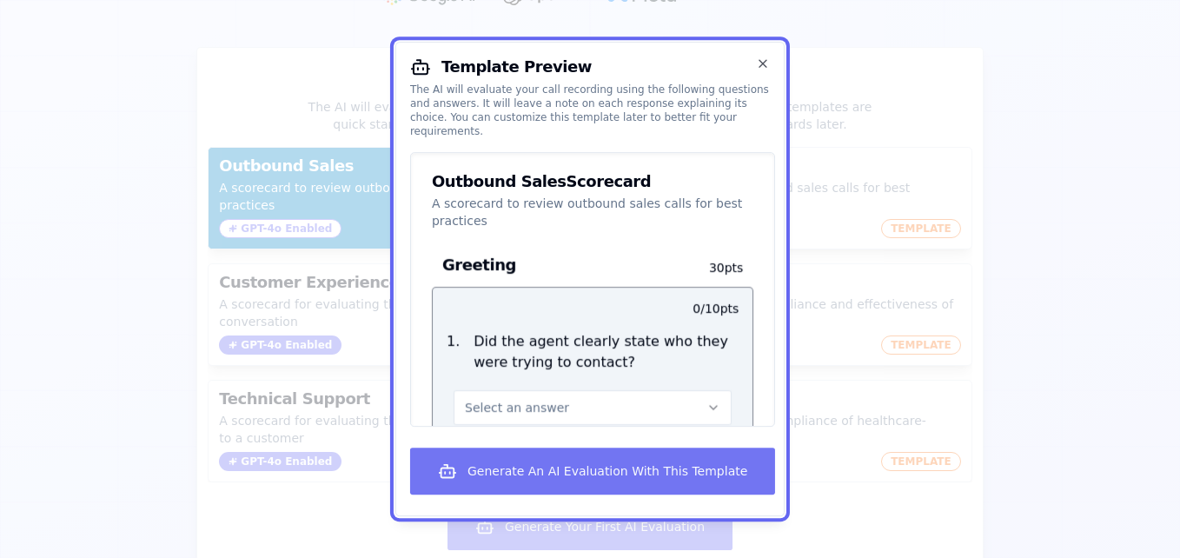
click at [540, 474] on button "Generate An AI Evaluation With This Template" at bounding box center [592, 471] width 365 height 47
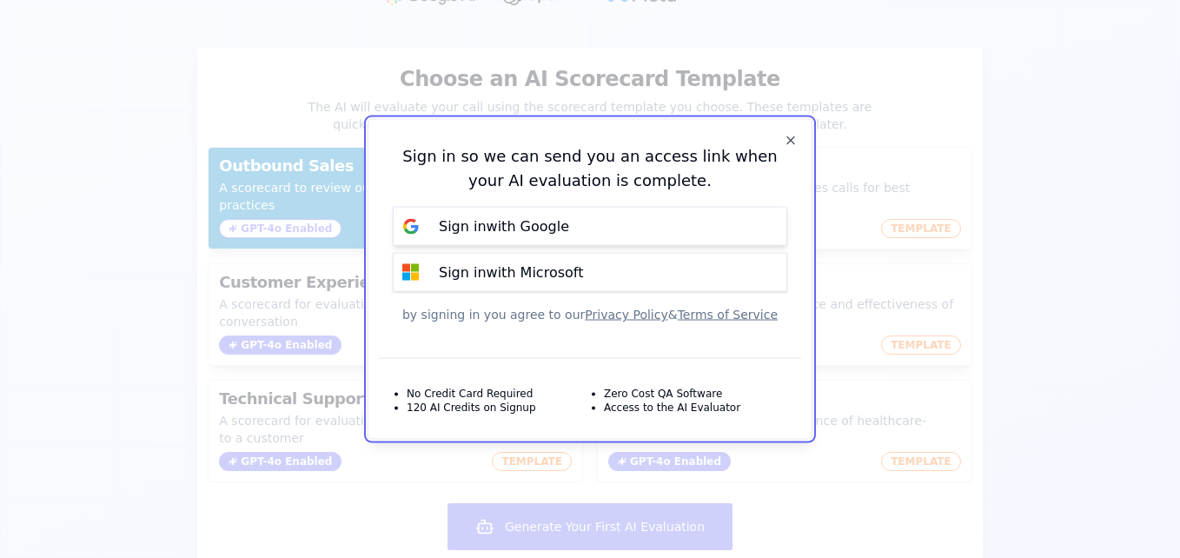
click at [546, 237] on button "Sign in with Google" at bounding box center [590, 226] width 395 height 39
click at [796, 136] on icon "button" at bounding box center [791, 141] width 14 height 14
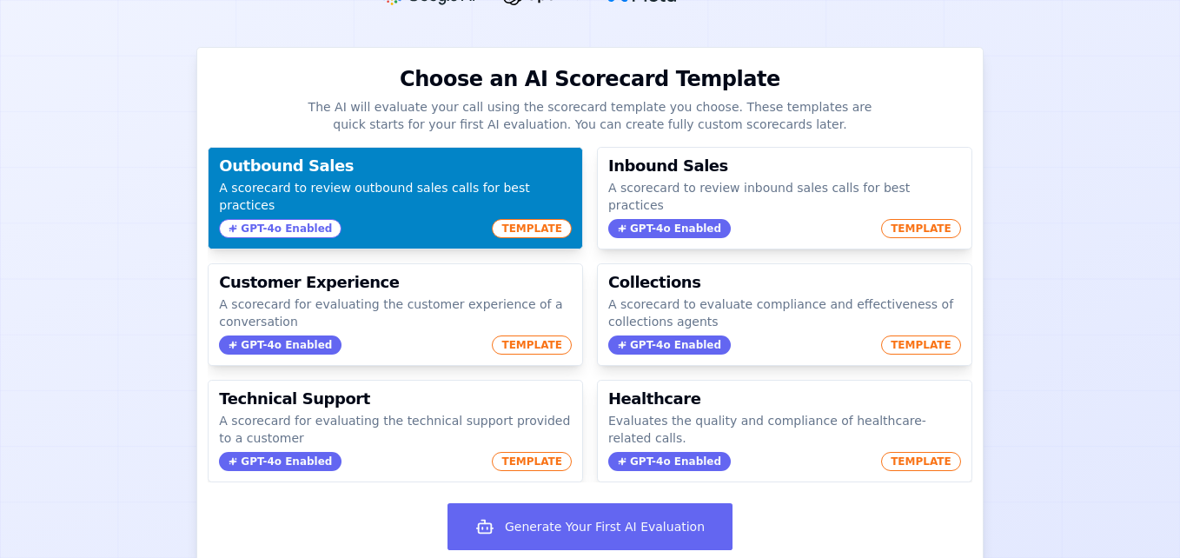
scroll to position [0, 0]
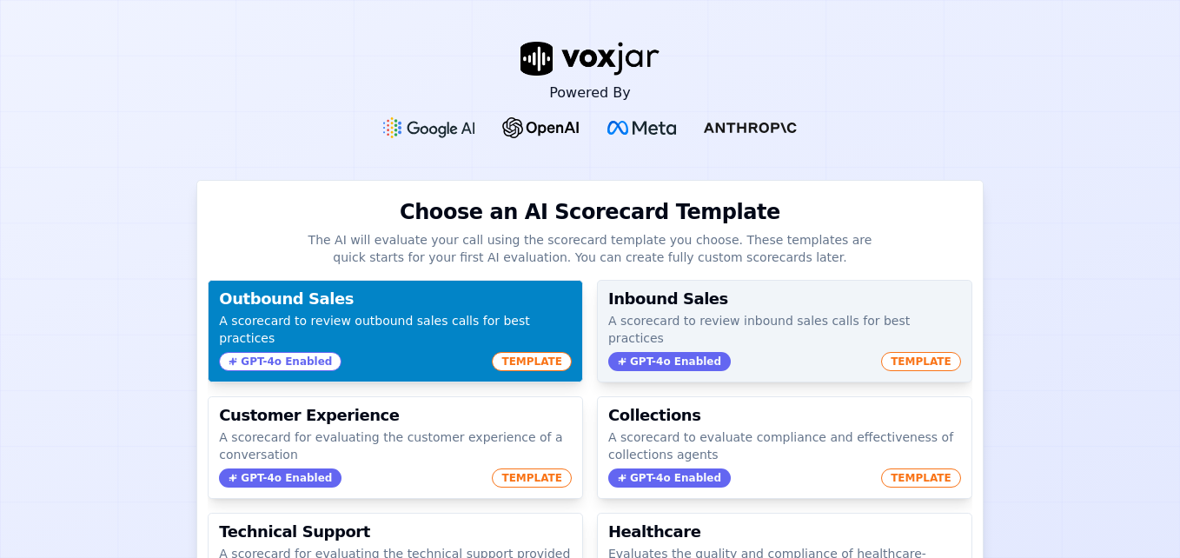
click at [685, 298] on h3 "Inbound Sales" at bounding box center [784, 299] width 353 height 16
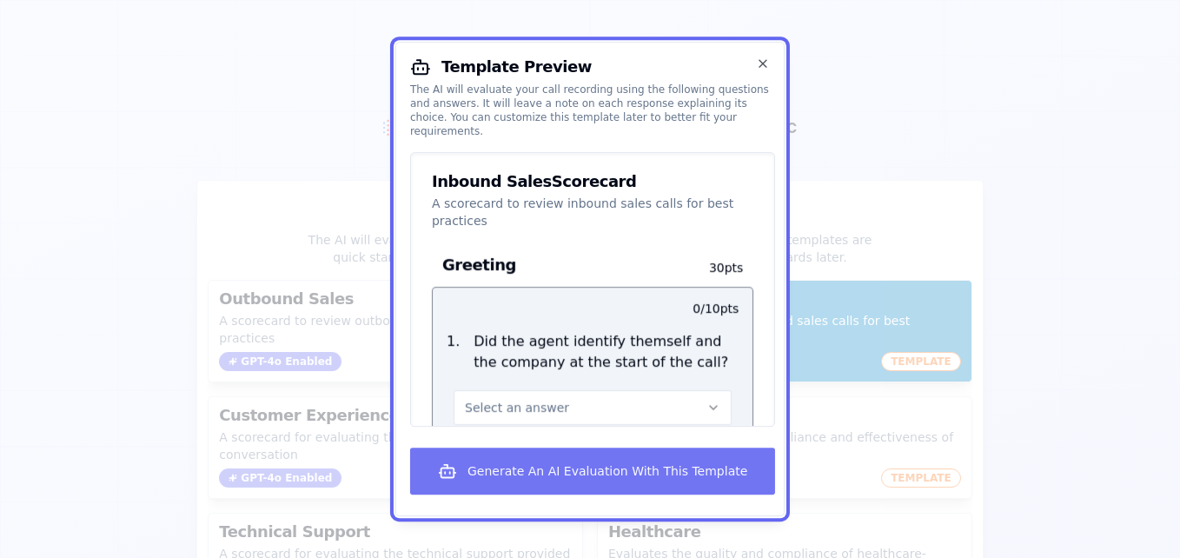
click at [582, 470] on button "Generate An AI Evaluation With This Template" at bounding box center [592, 471] width 365 height 47
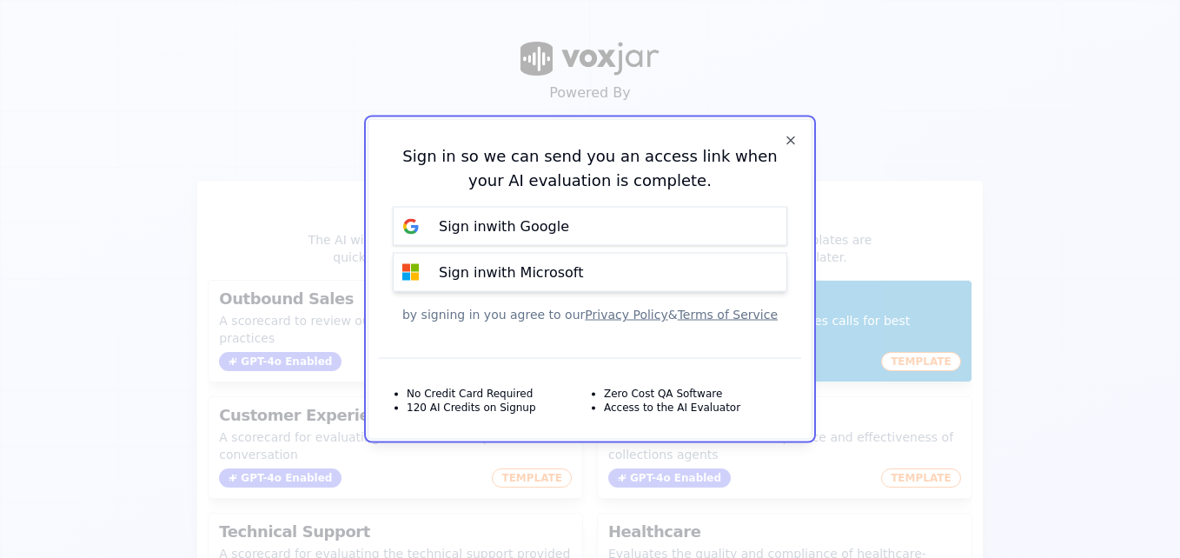
click at [530, 282] on p "Sign in with Microsoft" at bounding box center [511, 272] width 144 height 21
click at [560, 219] on div "Sign in with Google" at bounding box center [504, 226] width 151 height 21
click at [789, 147] on icon "button" at bounding box center [791, 141] width 14 height 14
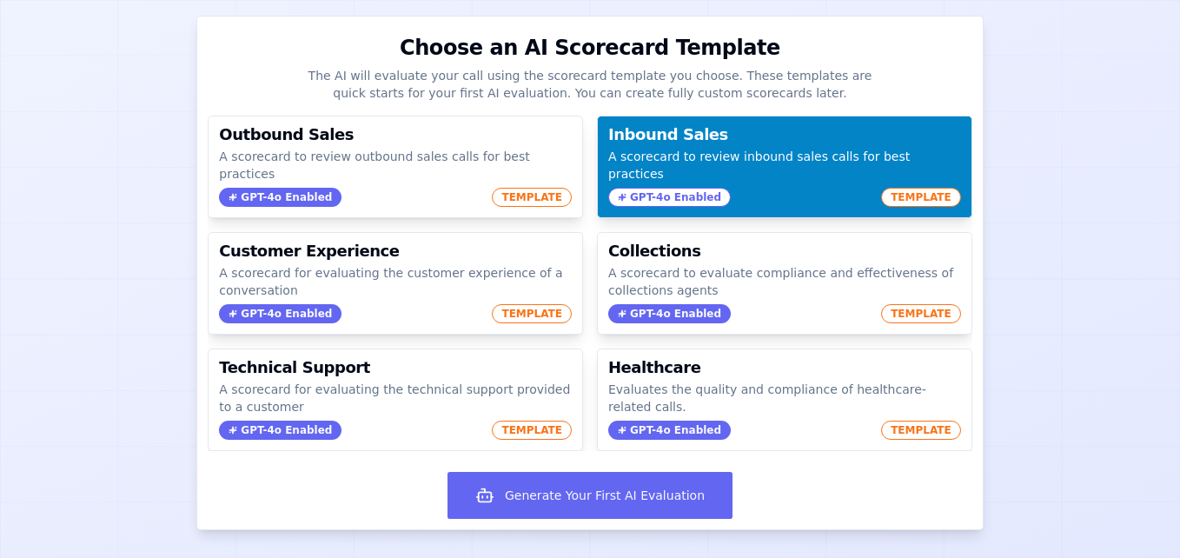
scroll to position [159, 0]
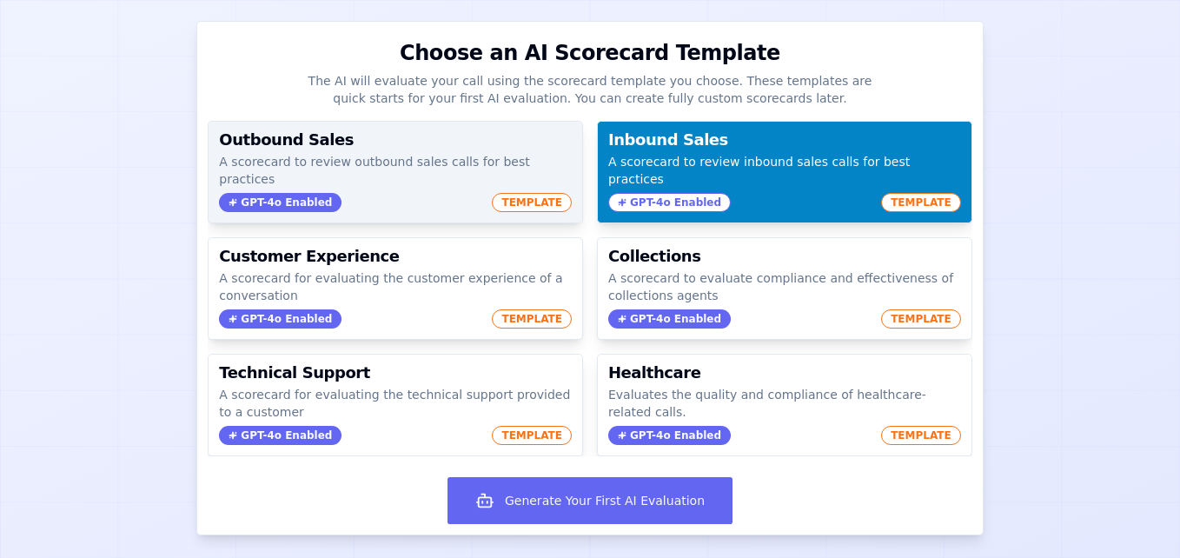
click at [453, 174] on div "Outbound Sales A scorecard to review outbound sales calls for best practices GP…" at bounding box center [396, 172] width 374 height 101
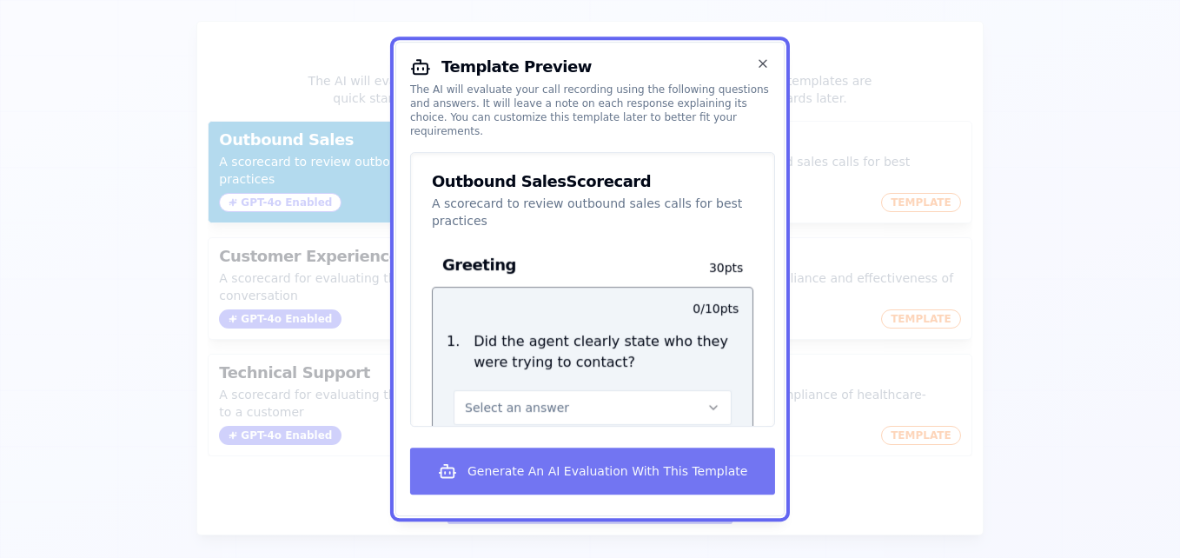
click at [593, 477] on button "Generate An AI Evaluation With This Template" at bounding box center [592, 471] width 365 height 47
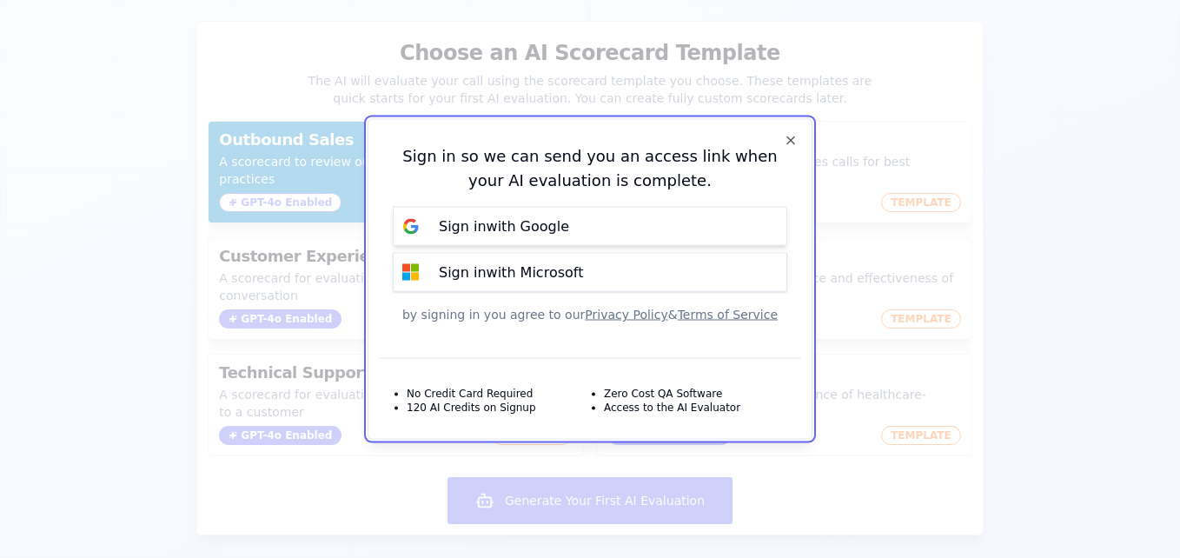
click at [532, 235] on p "Sign in with Google" at bounding box center [504, 226] width 130 height 21
click at [588, 229] on button "Sign in with Google" at bounding box center [590, 226] width 395 height 39
click at [656, 229] on button "Sign in with Google" at bounding box center [590, 226] width 395 height 39
